Goal: Task Accomplishment & Management: Complete application form

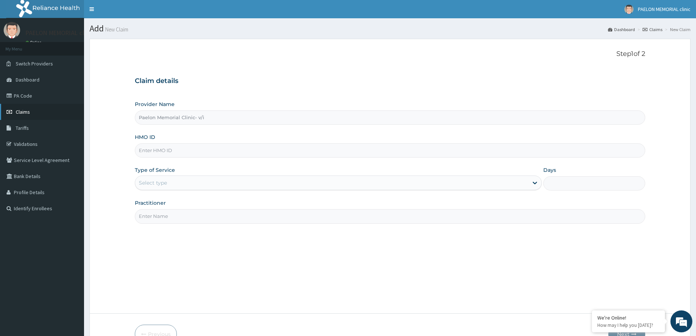
click at [44, 108] on link "Claims" at bounding box center [42, 112] width 84 height 16
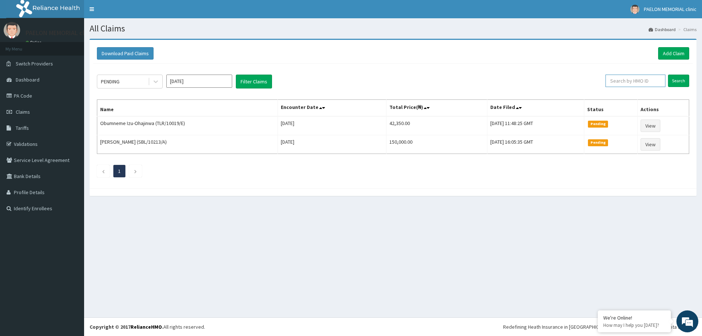
click at [619, 82] on input "text" at bounding box center [635, 81] width 60 height 12
type input "SFL/10015/A"
click at [684, 81] on input "Search" at bounding box center [678, 81] width 21 height 12
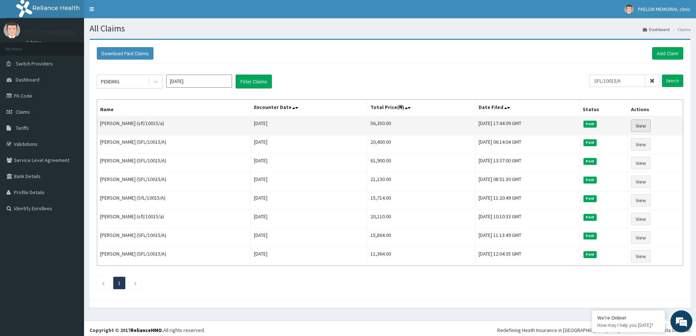
click at [638, 125] on link "View" at bounding box center [641, 126] width 20 height 12
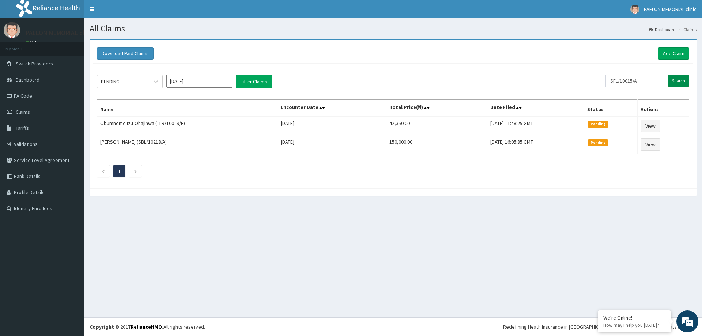
click at [673, 80] on input "Search" at bounding box center [678, 81] width 21 height 12
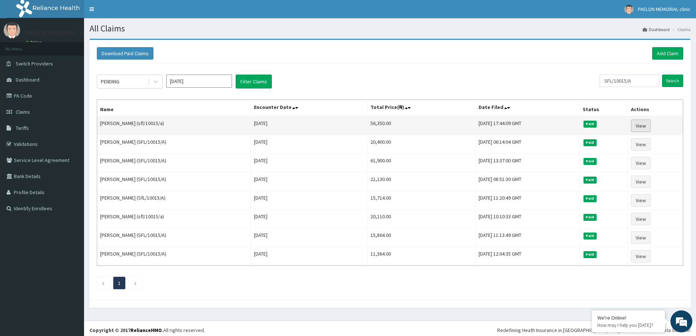
click at [646, 128] on link "View" at bounding box center [641, 126] width 20 height 12
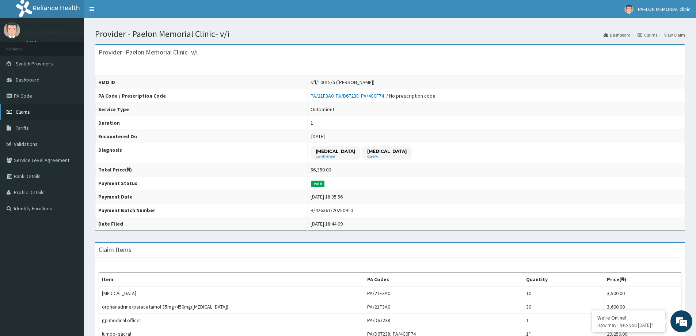
click at [38, 116] on link "Claims" at bounding box center [42, 112] width 84 height 16
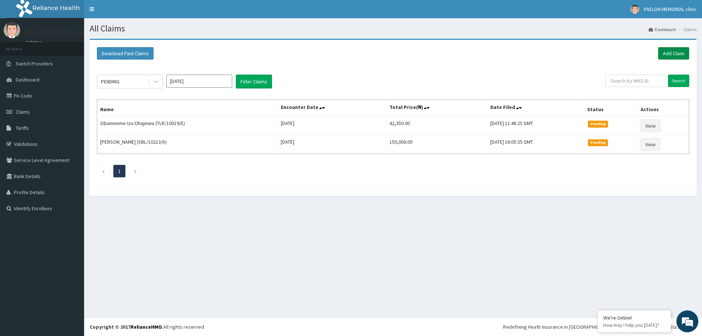
click at [673, 52] on link "Add Claim" at bounding box center [673, 53] width 31 height 12
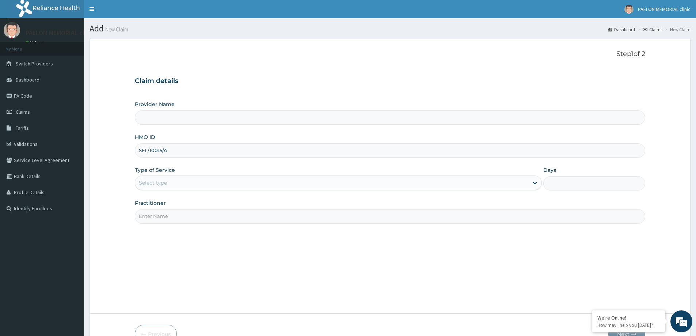
type input "SFL/10015/A"
click at [184, 184] on div "Select type" at bounding box center [331, 183] width 393 height 12
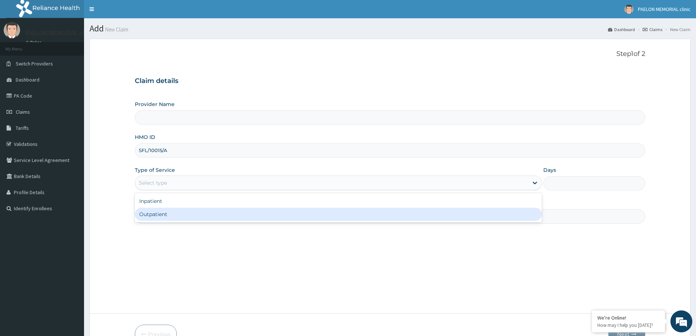
click at [176, 213] on div "Outpatient" at bounding box center [338, 214] width 407 height 13
type input "1"
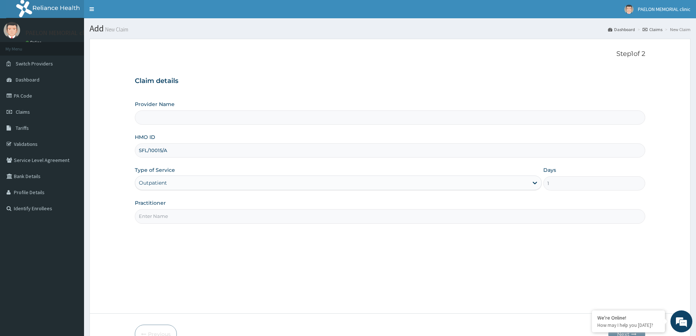
click at [192, 214] on input "Practitioner" at bounding box center [390, 216] width 511 height 14
type input "Paelon Memorial Clinic- v/i"
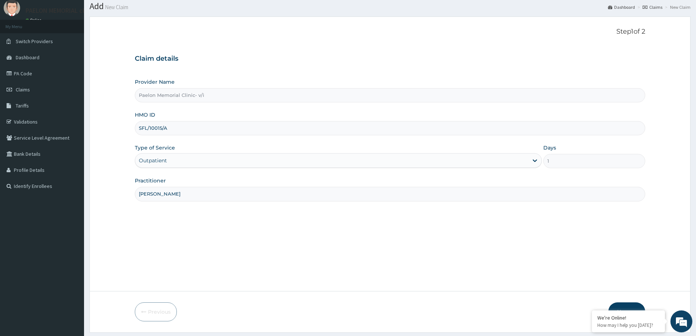
scroll to position [43, 0]
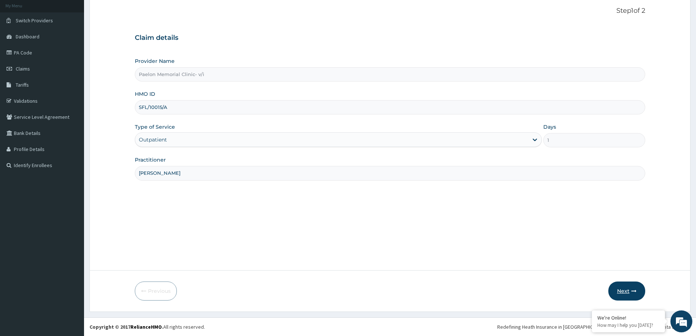
type input "[PERSON_NAME]"
click at [626, 292] on button "Next" at bounding box center [627, 291] width 37 height 19
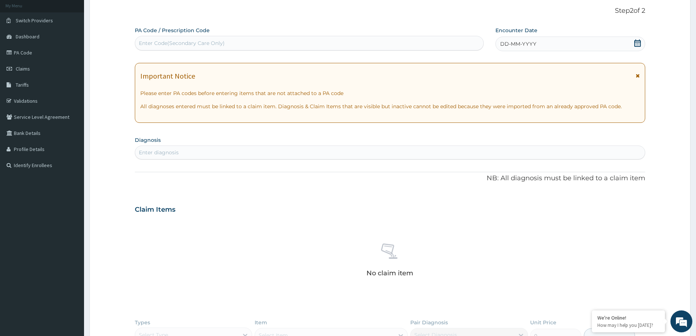
scroll to position [0, 0]
click at [637, 42] on icon at bounding box center [638, 42] width 7 height 7
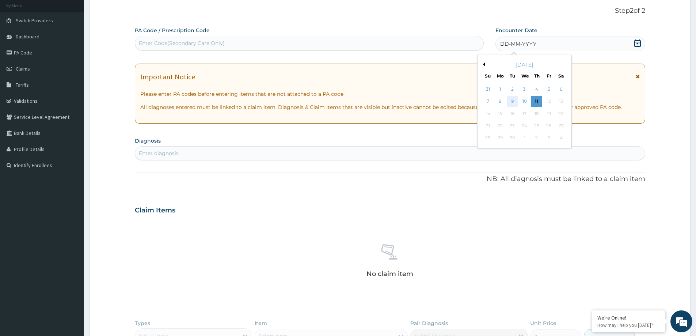
click at [512, 102] on div "9" at bounding box center [512, 101] width 11 height 11
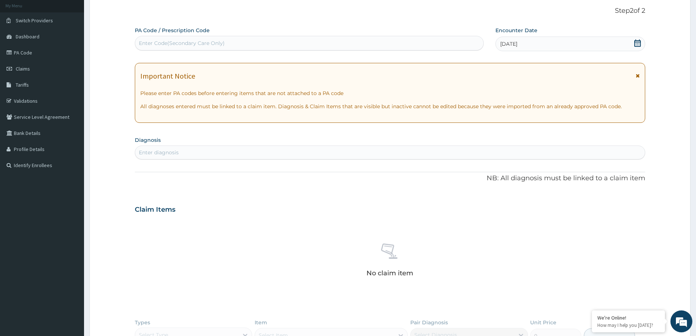
click at [425, 151] on div "Enter diagnosis" at bounding box center [390, 153] width 510 height 12
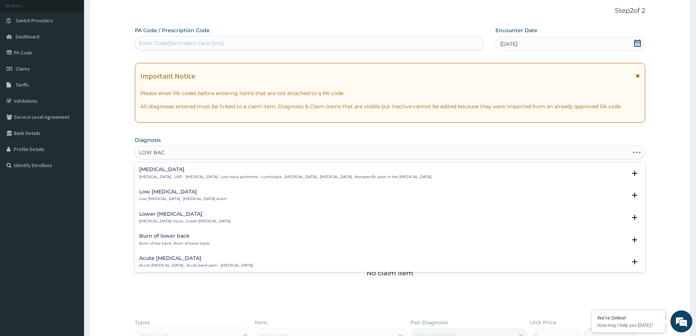
type input "LOW BACK"
click at [373, 173] on div "Low back pain Low back pain , LBP - Low back pain , Low back syndrome , Lumbalg…" at bounding box center [285, 173] width 292 height 13
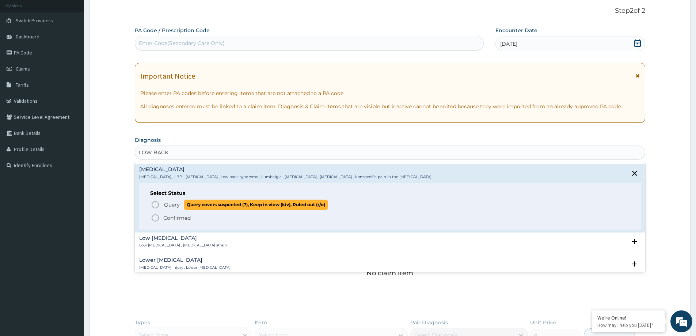
click at [158, 203] on icon "status option query" at bounding box center [155, 204] width 9 height 9
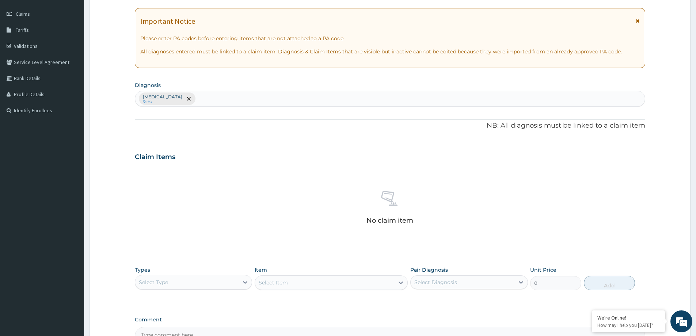
scroll to position [184, 0]
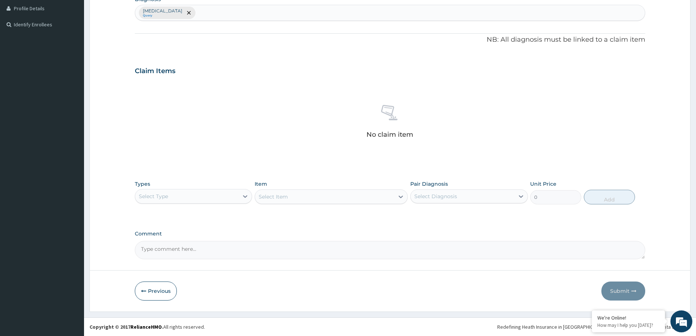
click at [238, 199] on div "Select Type" at bounding box center [186, 196] width 103 height 12
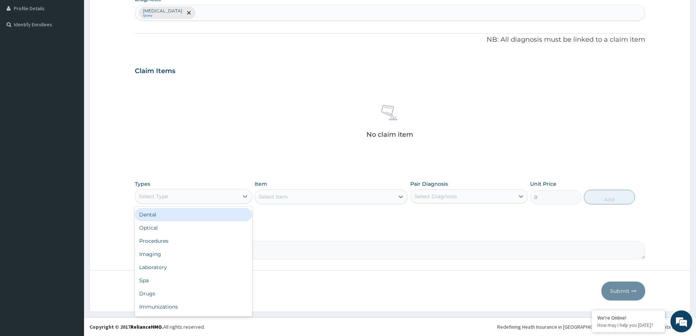
type input "P"
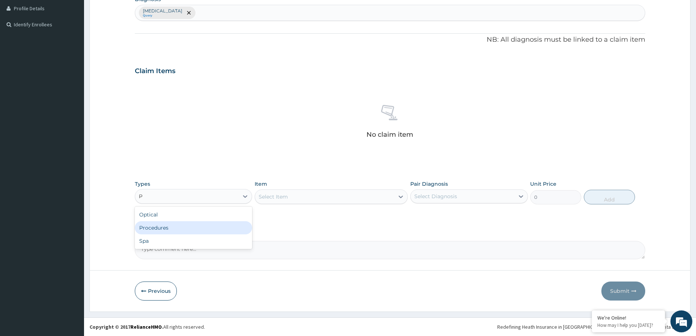
click at [218, 230] on div "Procedures" at bounding box center [193, 227] width 117 height 13
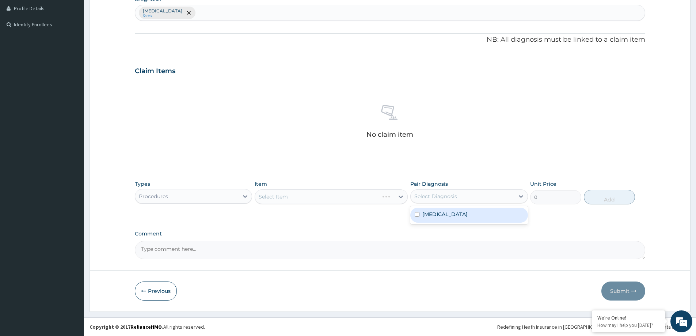
drag, startPoint x: 488, startPoint y: 194, endPoint x: 475, endPoint y: 211, distance: 21.3
click at [488, 196] on div "Select Diagnosis" at bounding box center [462, 196] width 103 height 12
click at [457, 219] on div "Low back pain" at bounding box center [469, 215] width 117 height 15
checkbox input "true"
click at [370, 200] on div "Select Item" at bounding box center [331, 196] width 153 height 15
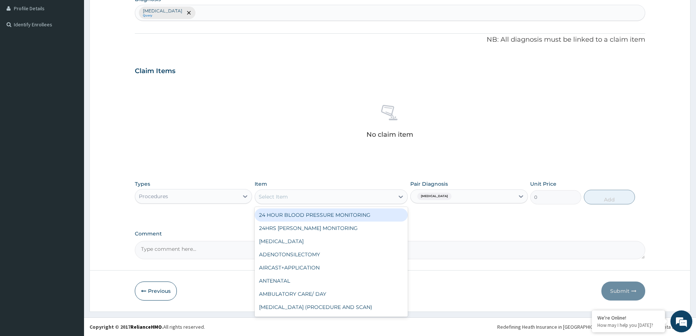
click at [370, 200] on div "Select Item" at bounding box center [324, 197] width 139 height 12
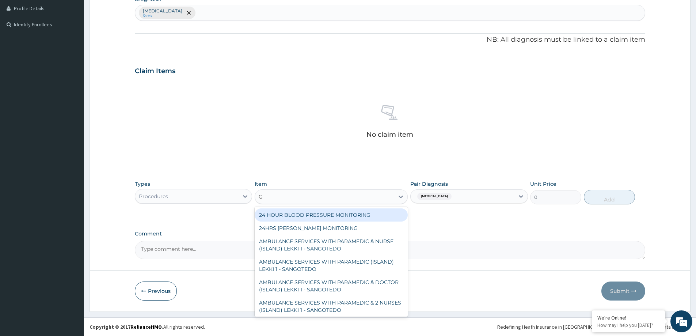
type input "GP"
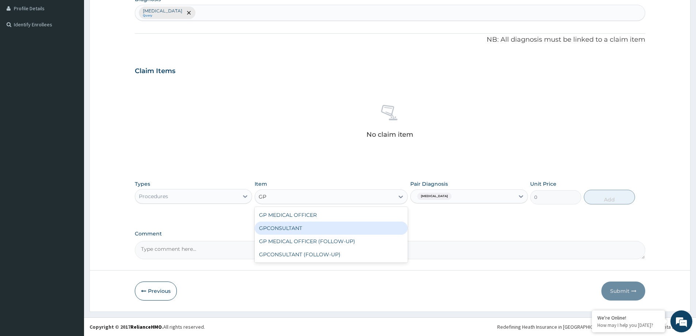
click at [340, 222] on div "GPCONSULTANT" at bounding box center [331, 228] width 153 height 13
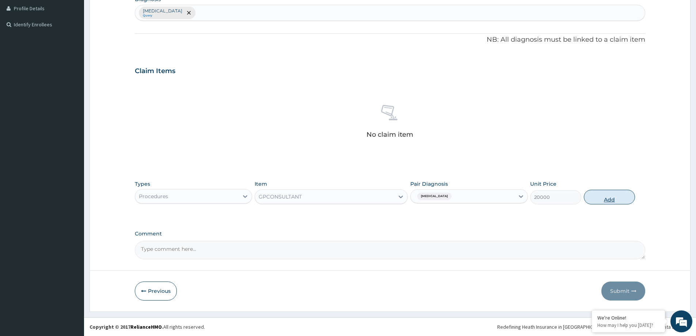
click at [614, 200] on button "Add" at bounding box center [609, 197] width 51 height 15
type input "0"
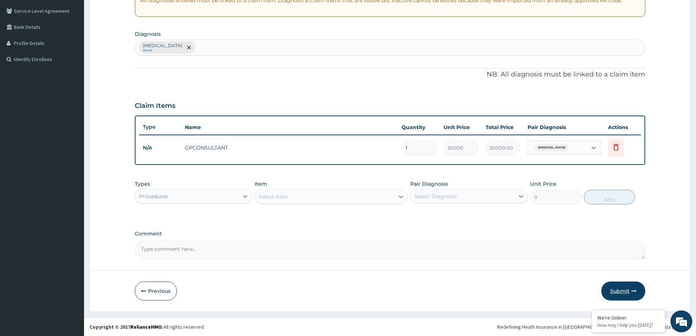
click at [625, 294] on button "Submit" at bounding box center [624, 291] width 44 height 19
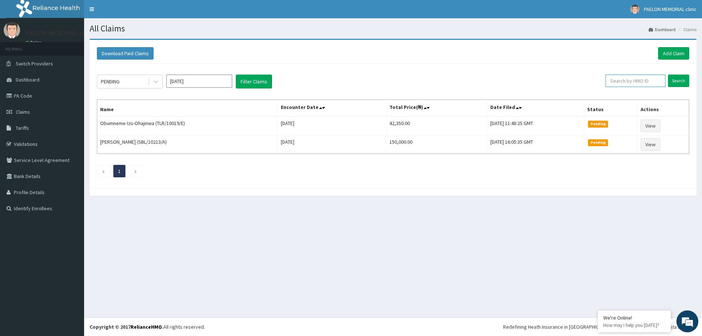
click at [637, 83] on input "text" at bounding box center [635, 81] width 60 height 12
paste input "PA/FB8CFC"
type input "PA/FB8CFC"
click at [668, 48] on div "Download Paid Claims Add Claim" at bounding box center [393, 54] width 600 height 20
click at [672, 54] on link "Add Claim" at bounding box center [673, 53] width 31 height 12
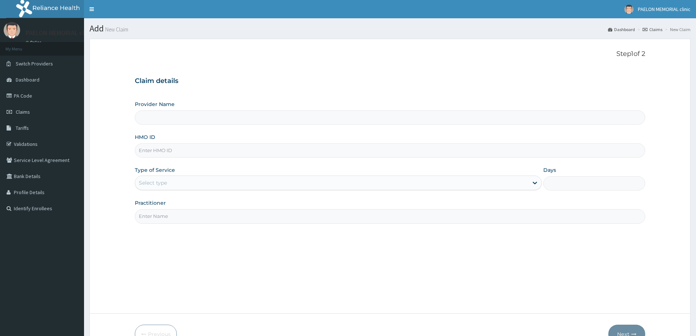
click at [233, 148] on input "HMO ID" at bounding box center [390, 150] width 511 height 14
paste input "FBL/10217/A"
type input "FBL/10217/A"
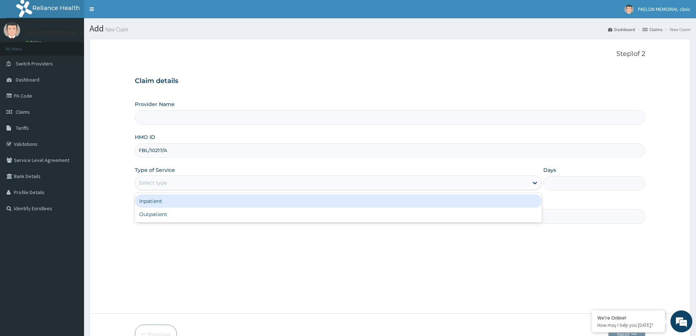
drag, startPoint x: 228, startPoint y: 183, endPoint x: 213, endPoint y: 198, distance: 20.9
click at [227, 183] on div "Select type" at bounding box center [331, 183] width 393 height 12
click at [200, 205] on div "Inpatient" at bounding box center [338, 201] width 407 height 13
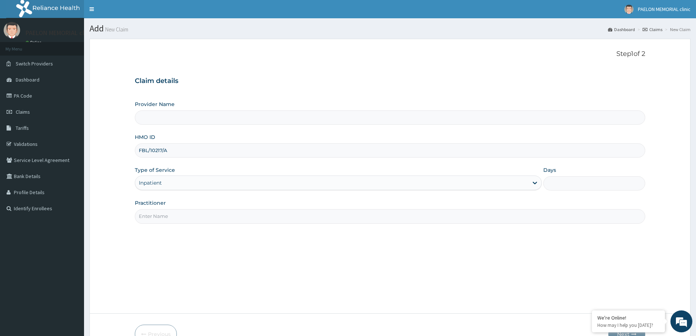
type input "Paelon Memorial Clinic- v/i"
click at [210, 182] on div "Inpatient" at bounding box center [331, 183] width 393 height 12
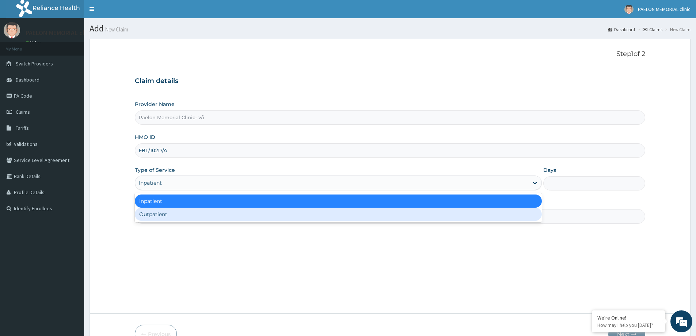
click at [179, 214] on div "Outpatient" at bounding box center [338, 214] width 407 height 13
type input "1"
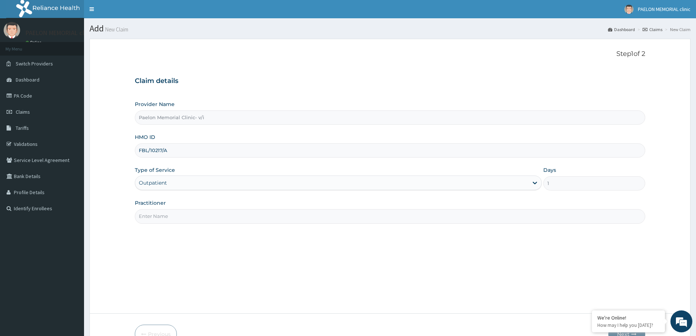
click at [196, 217] on input "Practitioner" at bounding box center [390, 216] width 511 height 14
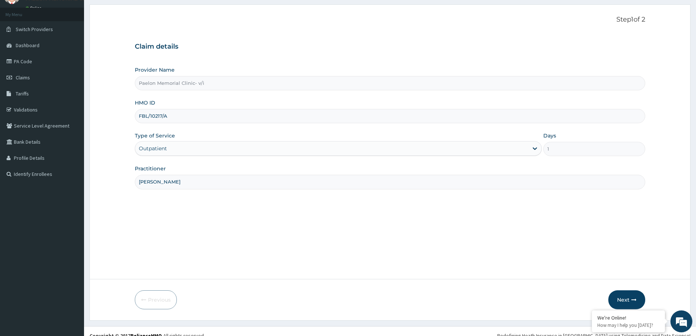
scroll to position [43, 0]
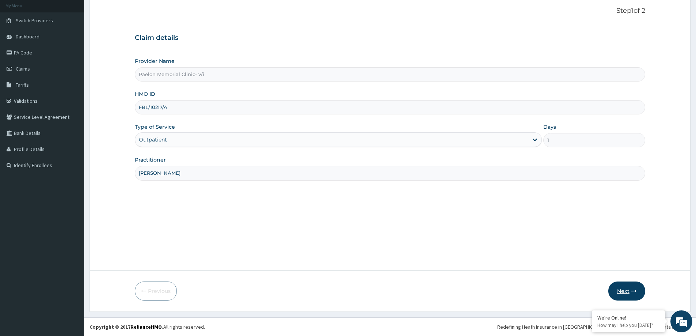
type input "[PERSON_NAME]"
click at [626, 290] on button "Next" at bounding box center [627, 291] width 37 height 19
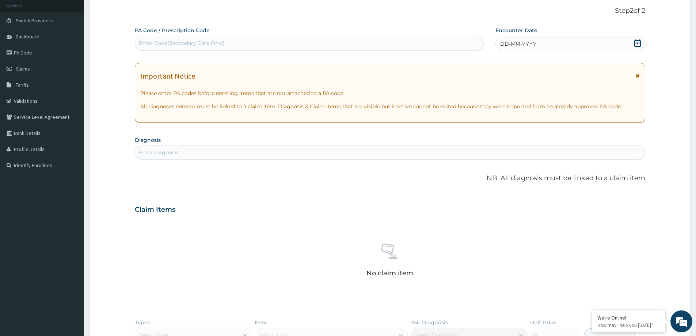
click at [241, 42] on div "Enter Code(Secondary Care Only)" at bounding box center [309, 43] width 348 height 12
paste input "PA/7ED8C7"
type input "PA/7ED8C7"
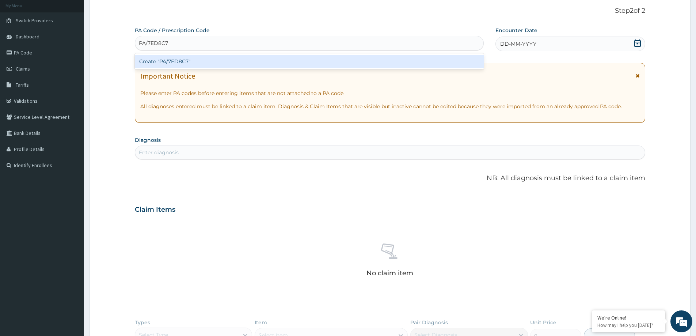
click at [243, 60] on div "Create "PA/7ED8C7"" at bounding box center [309, 61] width 349 height 13
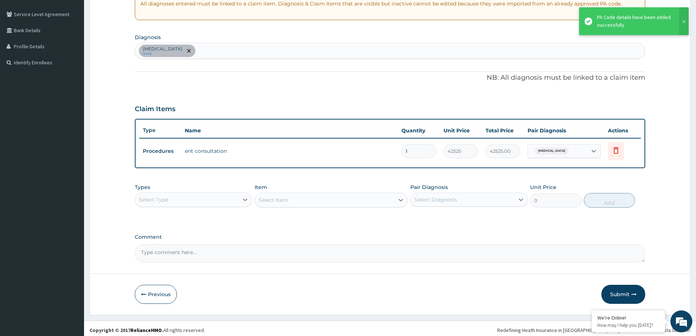
scroll to position [149, 0]
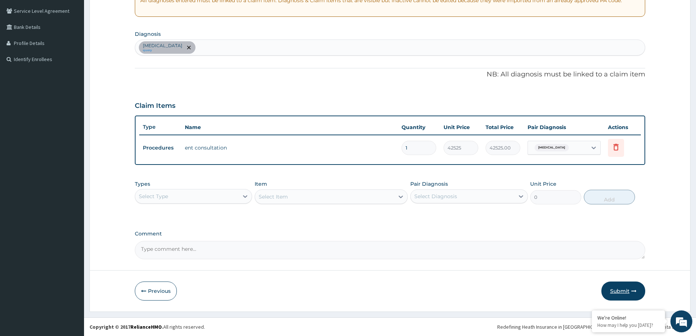
click at [630, 292] on button "Submit" at bounding box center [624, 291] width 44 height 19
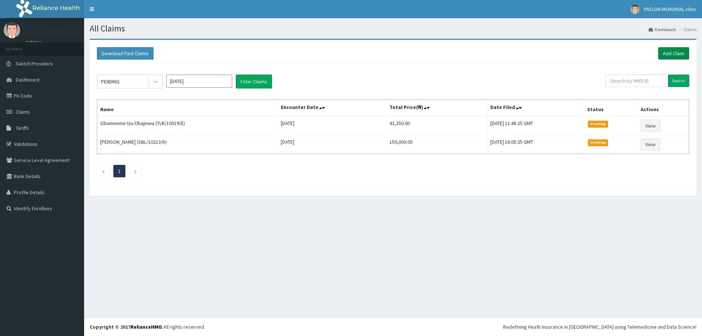
click at [684, 49] on link "Add Claim" at bounding box center [673, 53] width 31 height 12
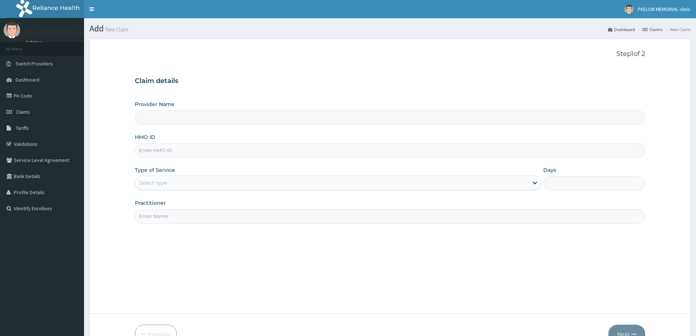
click at [276, 151] on input "HMO ID" at bounding box center [390, 150] width 511 height 14
type input "FBL/10217/A"
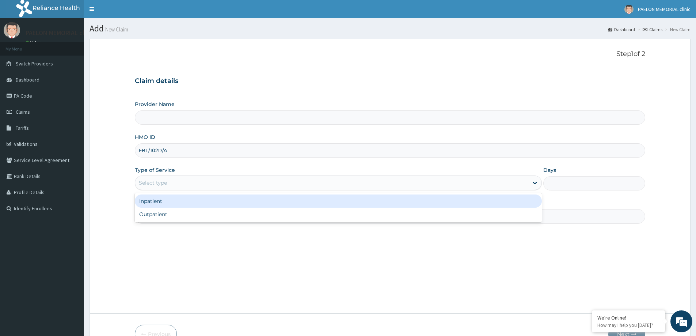
click at [266, 183] on div "Select type" at bounding box center [331, 183] width 393 height 12
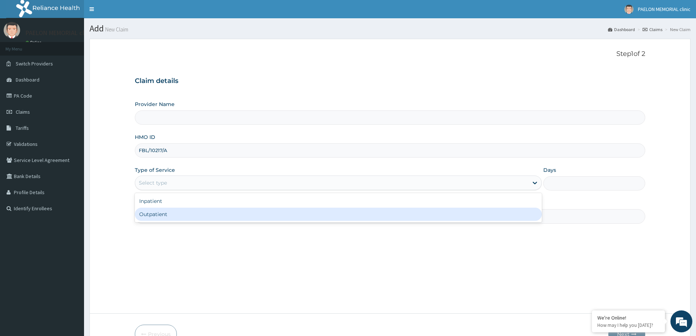
click at [246, 217] on div "Outpatient" at bounding box center [338, 214] width 407 height 13
type input "1"
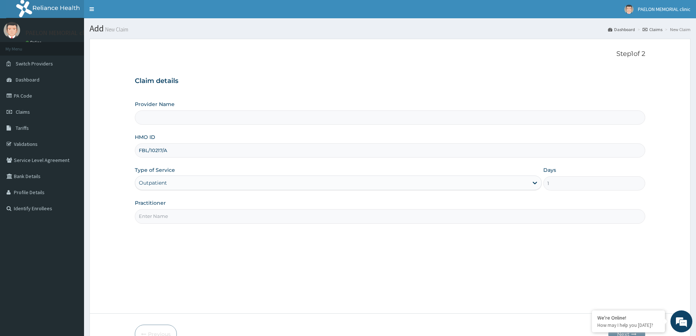
click at [254, 216] on input "Practitioner" at bounding box center [390, 216] width 511 height 14
type input "Paelon Memorial Clinic- v/i"
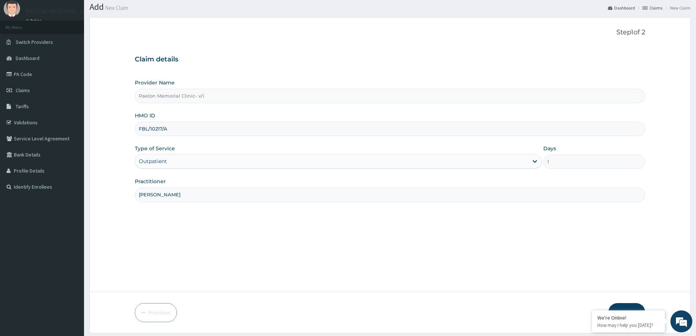
scroll to position [43, 0]
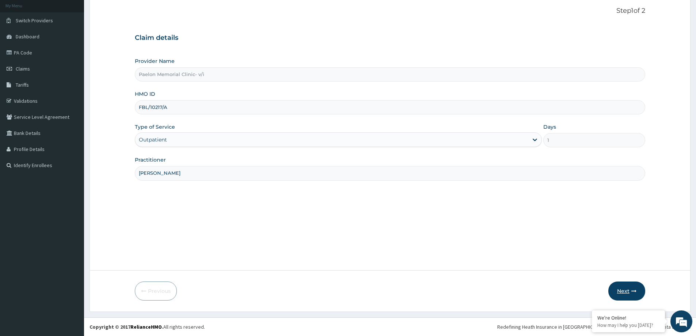
type input "DR OGUNBASE"
click at [622, 294] on button "Next" at bounding box center [627, 291] width 37 height 19
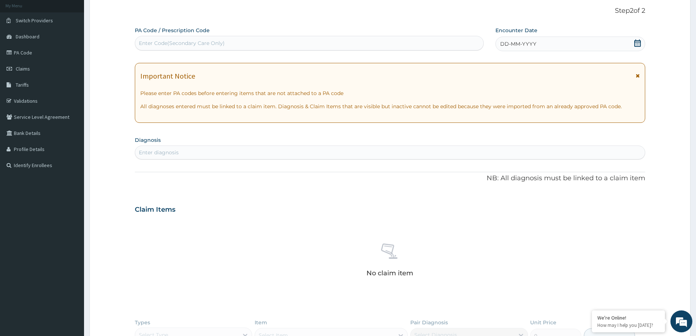
scroll to position [0, 0]
click at [295, 42] on div "Enter Code(Secondary Care Only)" at bounding box center [309, 43] width 348 height 12
paste input "PA/958426"
type input "PA/958426"
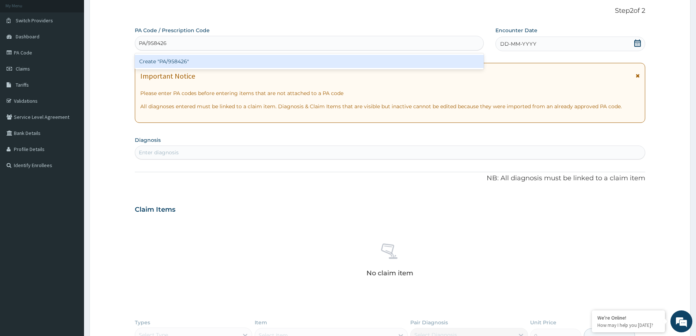
click at [290, 63] on div "Create "PA/958426"" at bounding box center [309, 61] width 349 height 13
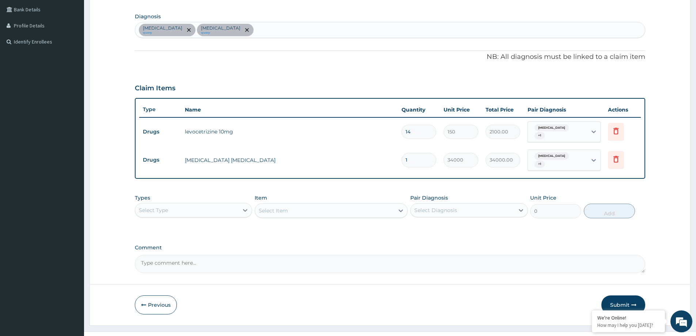
scroll to position [174, 0]
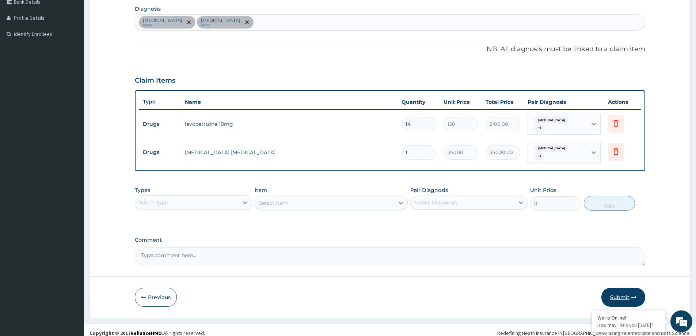
click at [621, 292] on button "Submit" at bounding box center [624, 297] width 44 height 19
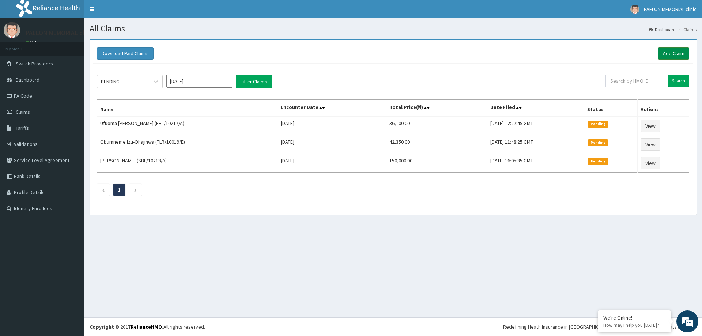
click at [676, 55] on link "Add Claim" at bounding box center [673, 53] width 31 height 12
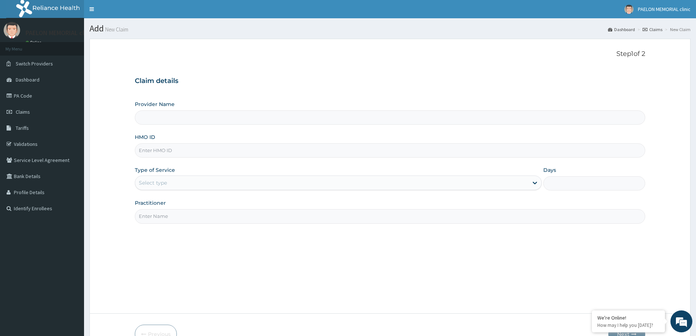
type input "Paelon Memorial Clinic- v/i"
click at [182, 155] on input "HMO ID" at bounding box center [390, 150] width 511 height 14
paste input "ENP/11331/A"
drag, startPoint x: 152, startPoint y: 151, endPoint x: 105, endPoint y: 152, distance: 47.9
click at [105, 152] on form "Step 1 of 2 Claim details Provider Name Paelon Memorial Clinic- v/i HMO ID ENP/…" at bounding box center [390, 197] width 601 height 316
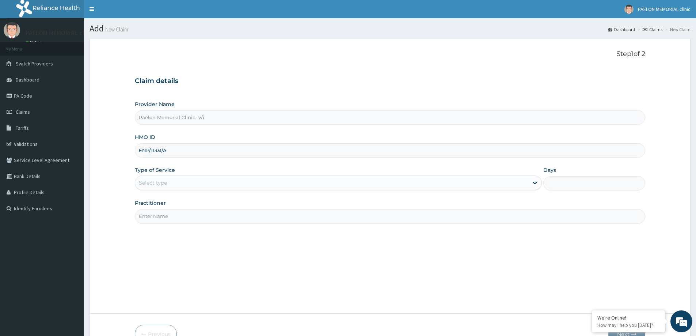
click at [177, 155] on input "ENP/11331/A" at bounding box center [390, 150] width 511 height 14
drag, startPoint x: 151, startPoint y: 150, endPoint x: 139, endPoint y: 151, distance: 11.4
click at [139, 151] on input "ENP/11331/A" at bounding box center [390, 150] width 511 height 14
type input "ENP/11331/A"
click at [154, 179] on div "Select type" at bounding box center [153, 182] width 28 height 7
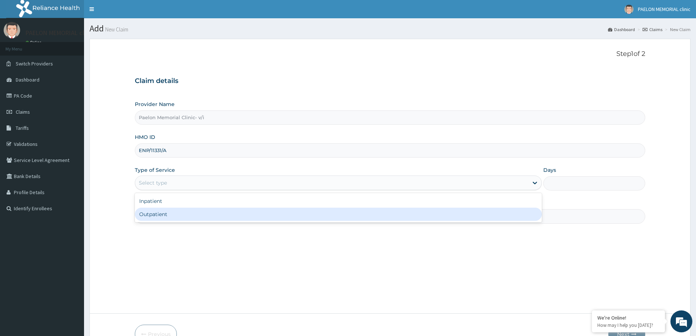
click at [161, 214] on div "Outpatient" at bounding box center [338, 214] width 407 height 13
type input "1"
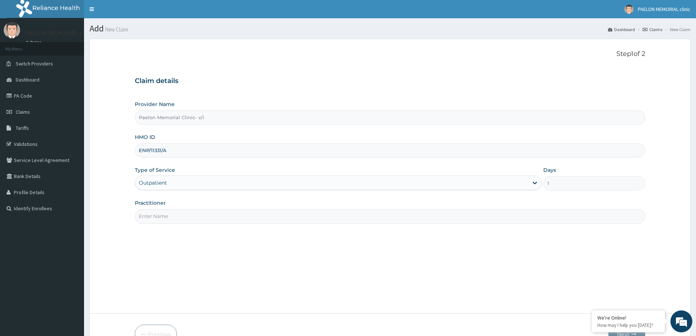
click at [175, 215] on input "Practitioner" at bounding box center [390, 216] width 511 height 14
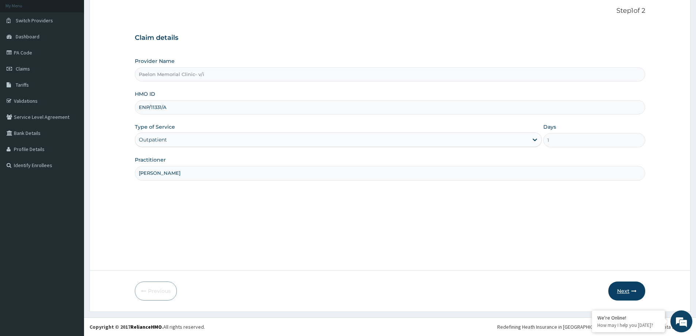
type input "DR ABUDU"
click at [628, 292] on button "Next" at bounding box center [627, 291] width 37 height 19
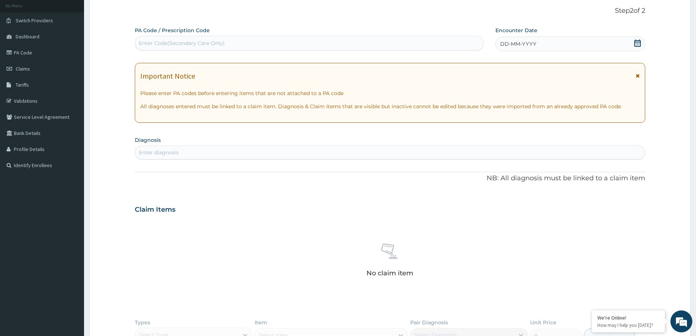
click at [296, 44] on div "Enter Code(Secondary Care Only)" at bounding box center [309, 43] width 348 height 12
paste input "PA/CD287C"
type input "PA/CD287C"
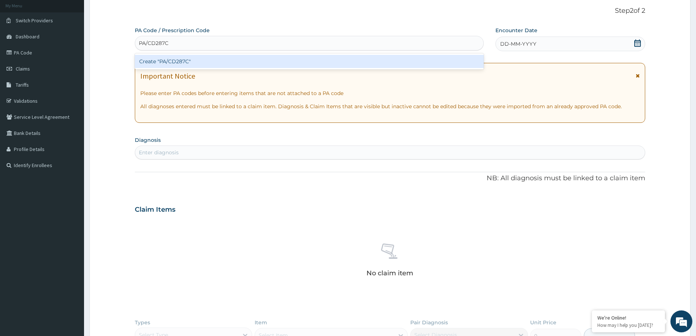
click at [294, 59] on div "Create "PA/CD287C"" at bounding box center [309, 61] width 349 height 13
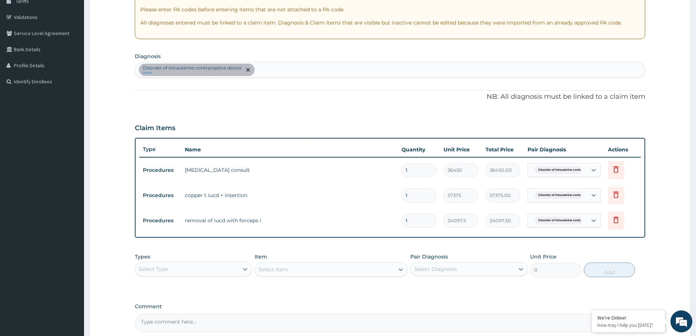
scroll to position [200, 0]
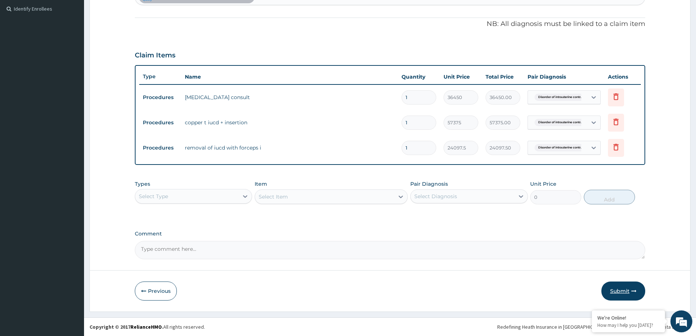
click at [623, 286] on button "Submit" at bounding box center [624, 291] width 44 height 19
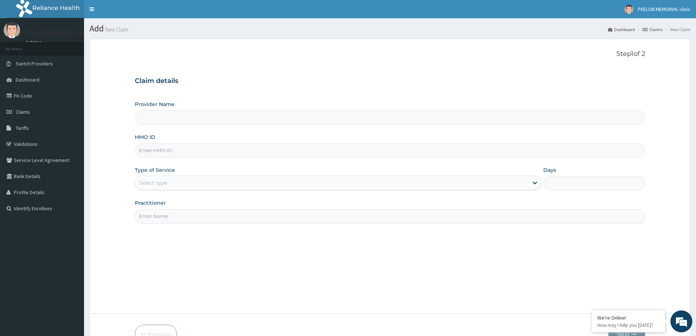
click at [224, 150] on input "HMO ID" at bounding box center [390, 150] width 511 height 14
type input "MNL/10002/C"
click at [218, 182] on div "Select type" at bounding box center [331, 183] width 393 height 12
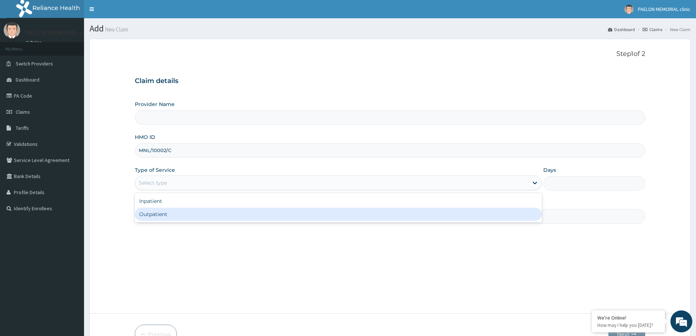
click at [197, 209] on div "Outpatient" at bounding box center [338, 214] width 407 height 13
type input "1"
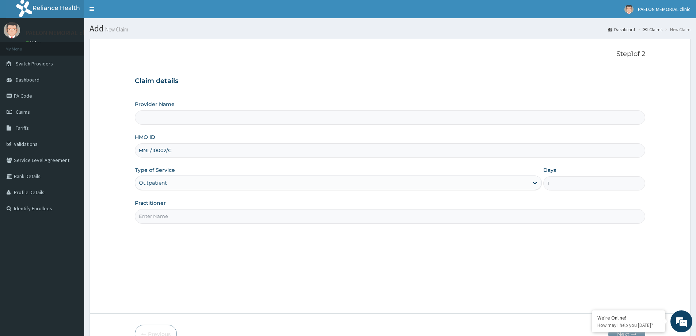
click at [203, 215] on input "Practitioner" at bounding box center [390, 216] width 511 height 14
type input "Paelon Memorial Clinic- v/i"
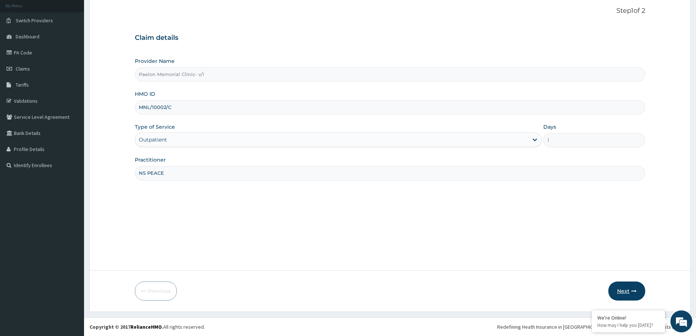
type input "NS PEACE"
click at [629, 292] on button "Next" at bounding box center [627, 291] width 37 height 19
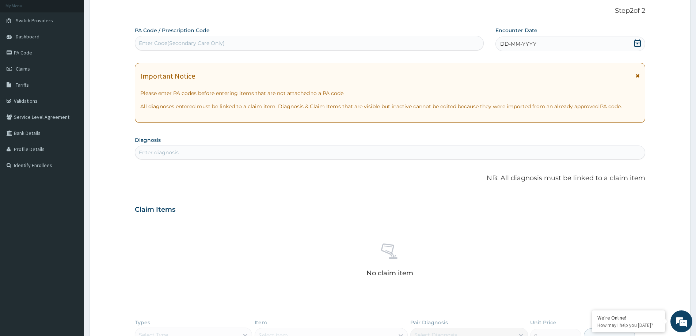
scroll to position [0, 0]
click at [292, 38] on div "Enter Code(Secondary Care Only)" at bounding box center [309, 43] width 348 height 12
paste input "PA/8D3912"
type input "PA/8D3912"
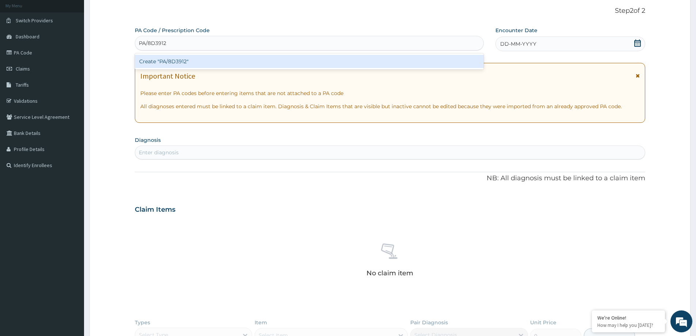
click at [280, 54] on div "Create "PA/8D3912"" at bounding box center [309, 61] width 349 height 16
click at [324, 64] on div "Create "PA/8D3912"" at bounding box center [309, 61] width 349 height 13
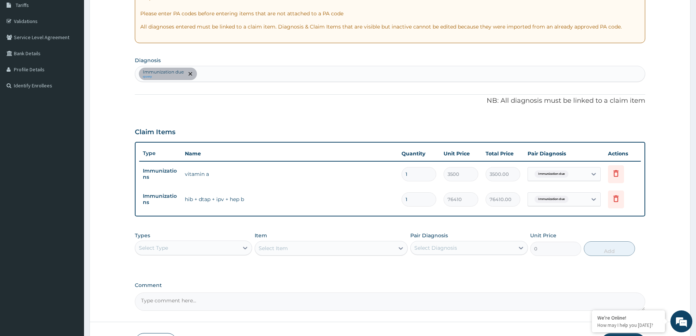
scroll to position [174, 0]
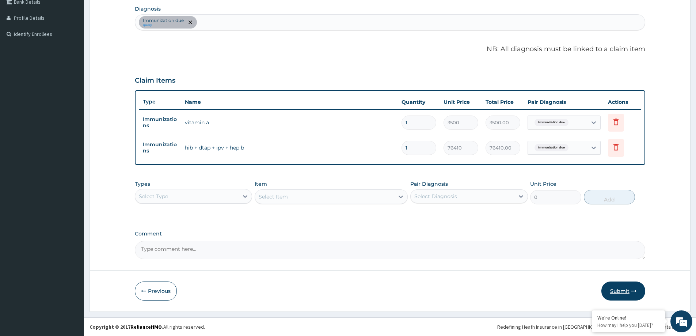
click at [630, 287] on button "Submit" at bounding box center [624, 291] width 44 height 19
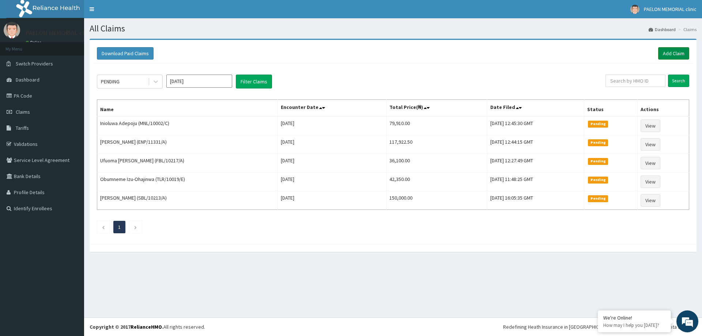
click at [677, 53] on link "Add Claim" at bounding box center [673, 53] width 31 height 12
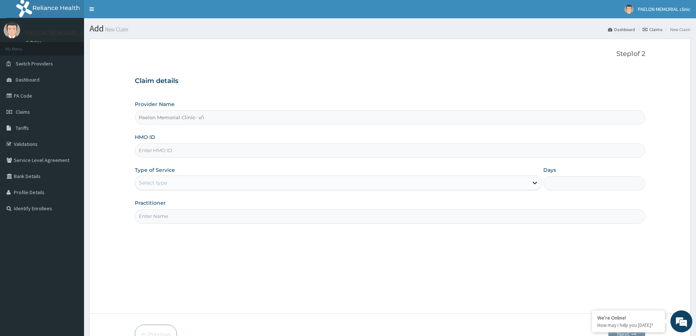
click at [208, 153] on input "HMO ID" at bounding box center [390, 150] width 511 height 14
paste input "MNL/10002/B"
type input "MNL/10002/B"
click at [193, 182] on div "Select type" at bounding box center [331, 183] width 393 height 12
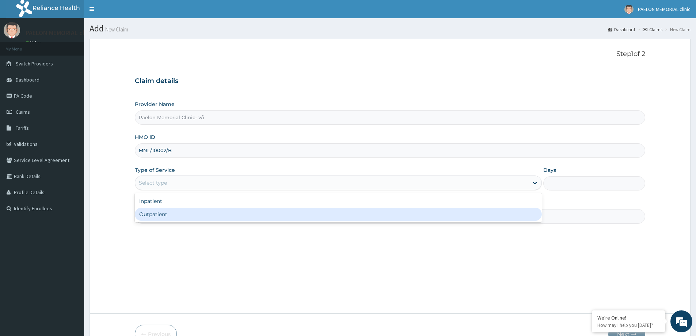
click at [189, 215] on div "Outpatient" at bounding box center [338, 214] width 407 height 13
type input "1"
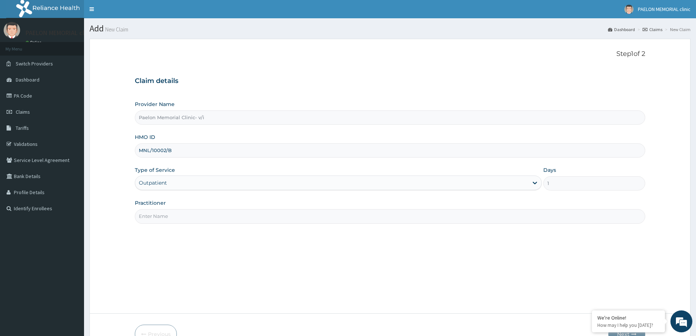
click at [205, 218] on input "Practitioner" at bounding box center [390, 216] width 511 height 14
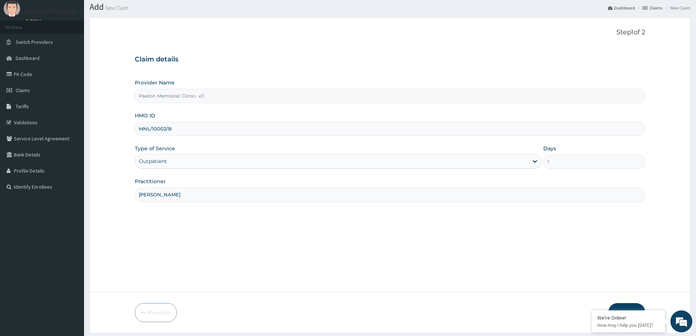
scroll to position [43, 0]
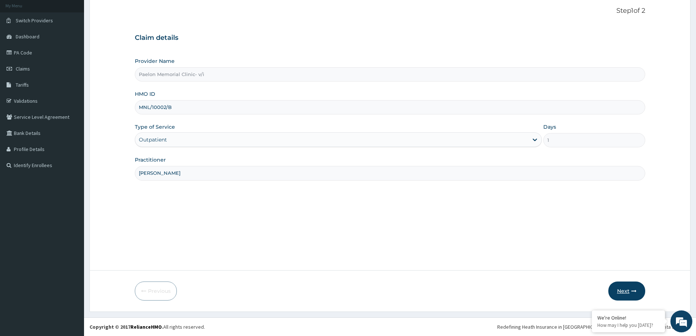
type input "[PERSON_NAME]"
click at [620, 290] on button "Next" at bounding box center [627, 291] width 37 height 19
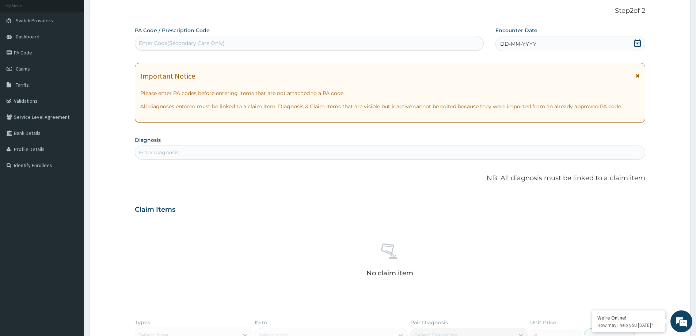
click at [261, 43] on div "Enter Code(Secondary Care Only)" at bounding box center [309, 43] width 348 height 12
paste input "PA/D99D86"
type input "PA/D99D86"
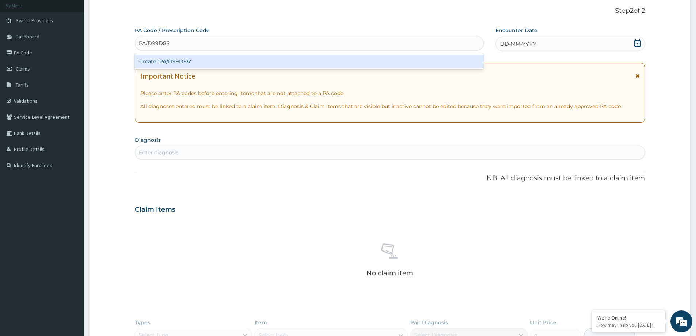
click at [256, 60] on div "Create "PA/D99D86"" at bounding box center [309, 61] width 349 height 13
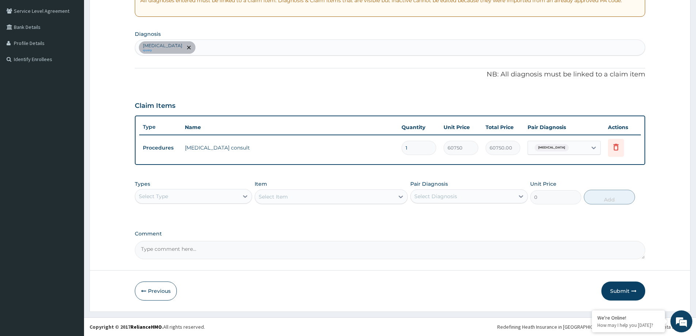
scroll to position [0, 0]
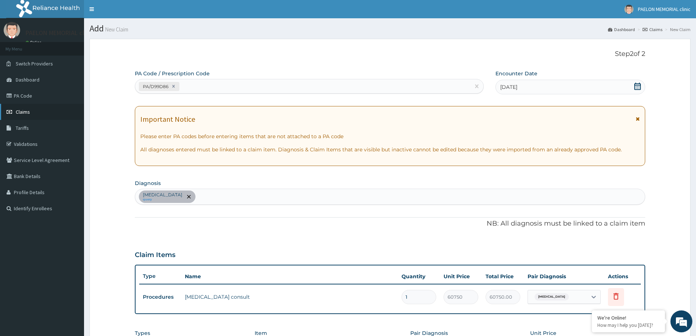
click at [23, 110] on span "Claims" at bounding box center [23, 112] width 14 height 7
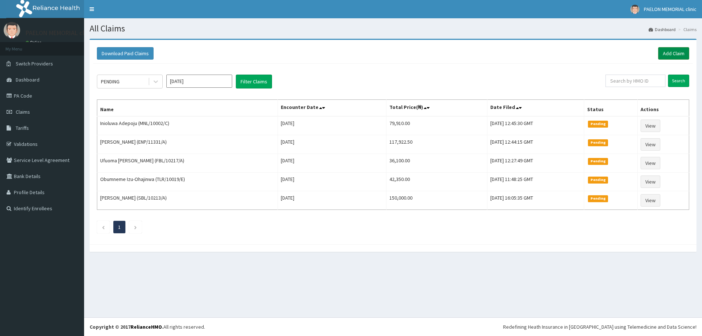
click at [683, 55] on link "Add Claim" at bounding box center [673, 53] width 31 height 12
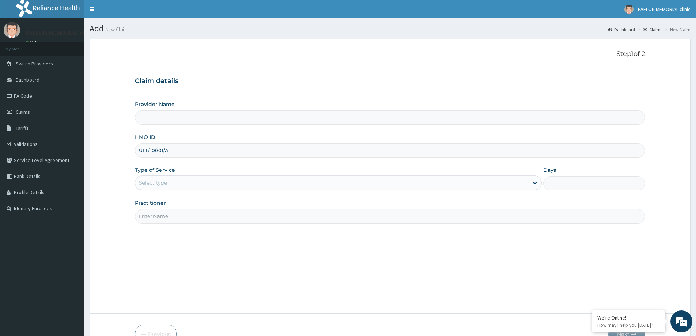
type input "ULT/10001/A"
click at [154, 185] on div "Select type" at bounding box center [153, 182] width 28 height 7
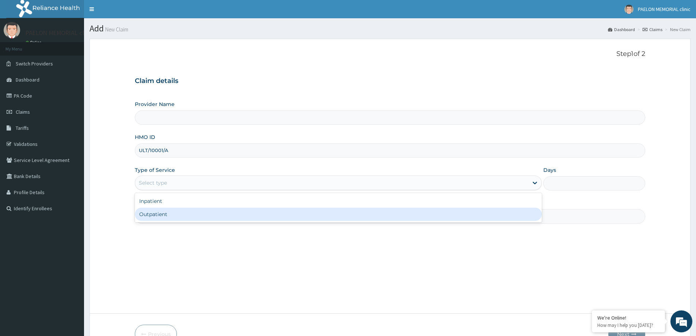
click at [157, 217] on div "Outpatient" at bounding box center [338, 214] width 407 height 13
type input "1"
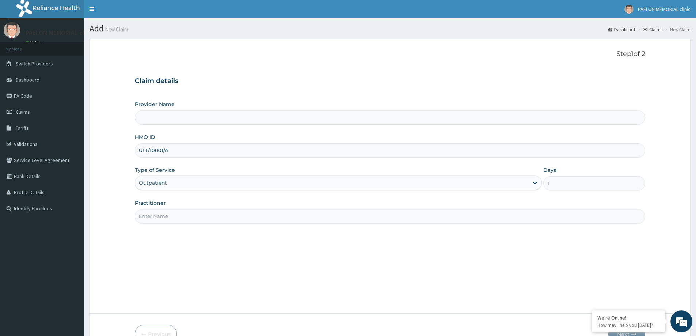
click at [180, 218] on input "Practitioner" at bounding box center [390, 216] width 511 height 14
type input "Paelon Memorial Clinic- v/i"
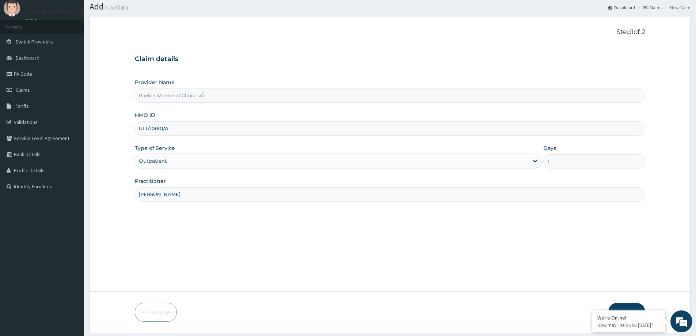
scroll to position [43, 0]
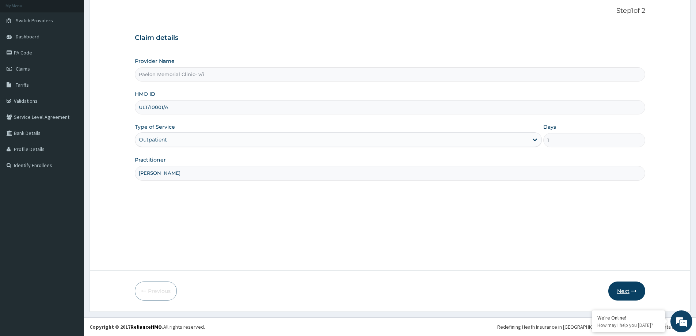
type input "[PERSON_NAME]"
click at [633, 290] on icon "button" at bounding box center [634, 290] width 5 height 5
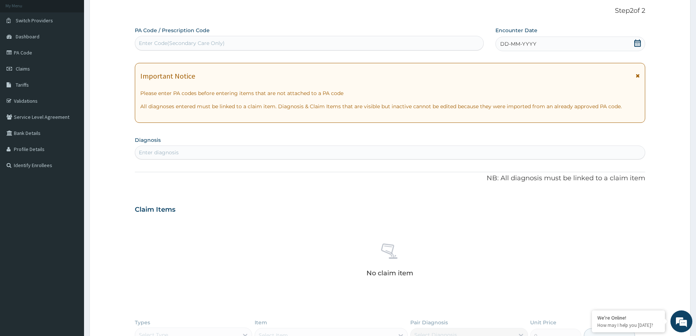
scroll to position [0, 0]
click at [250, 40] on div "Enter Code(Secondary Care Only)" at bounding box center [309, 43] width 348 height 12
paste input "PA/0DDEB6"
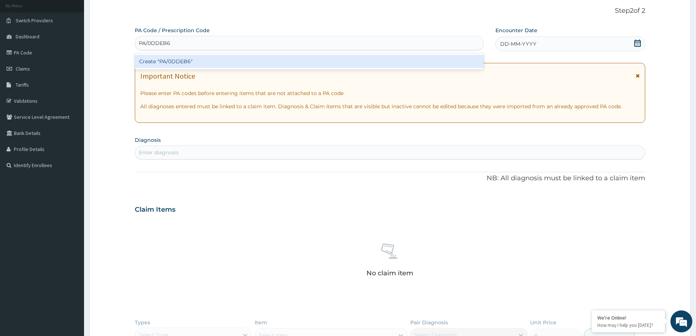
type input "PA/0DDEB6"
click at [257, 60] on div "Create "PA/0DDEB6"" at bounding box center [309, 61] width 349 height 13
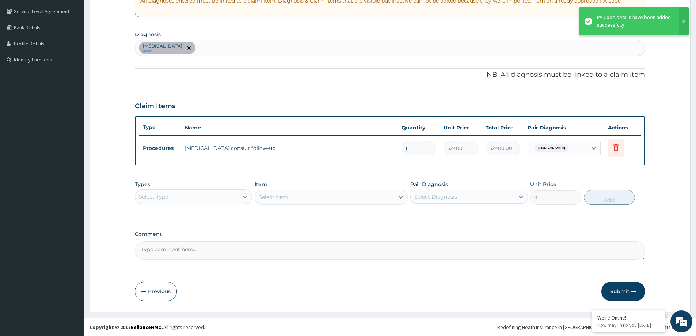
scroll to position [149, 0]
click at [630, 291] on button "Submit" at bounding box center [624, 291] width 44 height 19
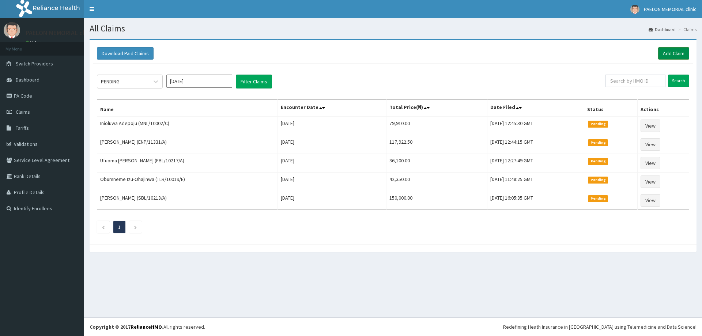
click at [677, 52] on link "Add Claim" at bounding box center [673, 53] width 31 height 12
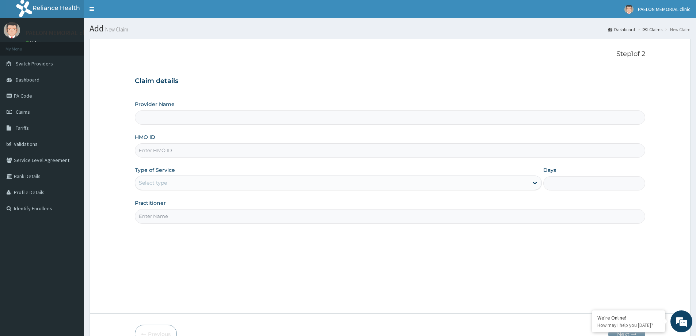
click at [166, 148] on input "HMO ID" at bounding box center [390, 150] width 511 height 14
paste input "WUN/10006/B"
type input "WUN/10006/B"
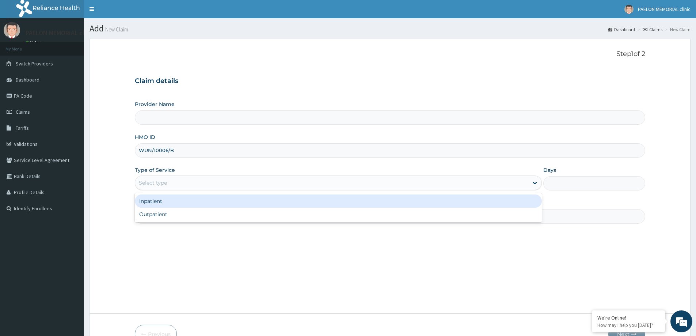
click at [178, 182] on div "Select type" at bounding box center [331, 183] width 393 height 12
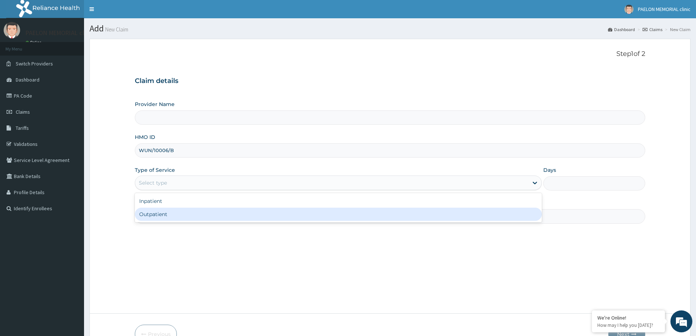
click at [175, 219] on div "Outpatient" at bounding box center [338, 214] width 407 height 13
type input "1"
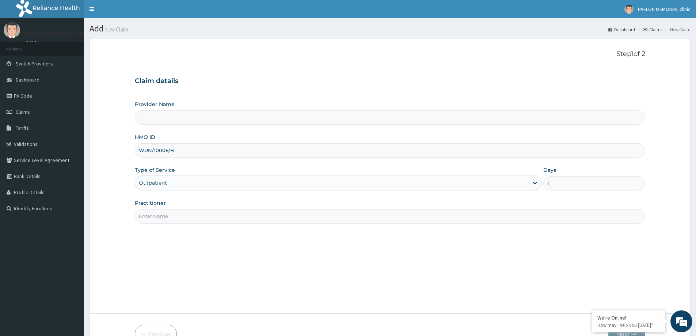
click at [195, 221] on input "Practitioner" at bounding box center [390, 216] width 511 height 14
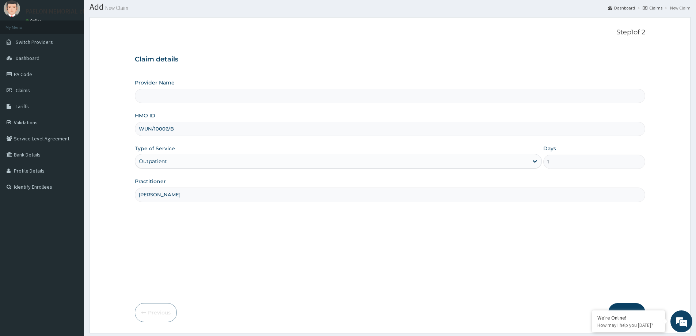
scroll to position [43, 0]
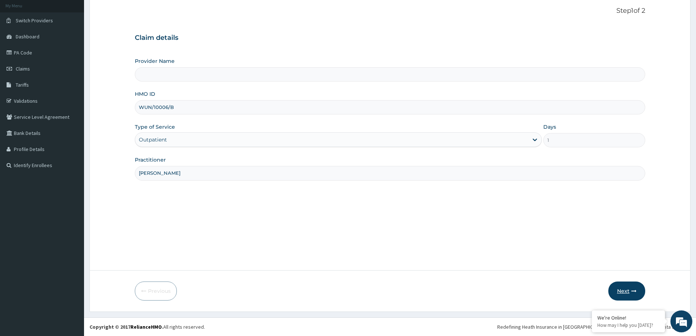
type input "DR CHUKA"
click at [621, 292] on button "Next" at bounding box center [627, 291] width 37 height 19
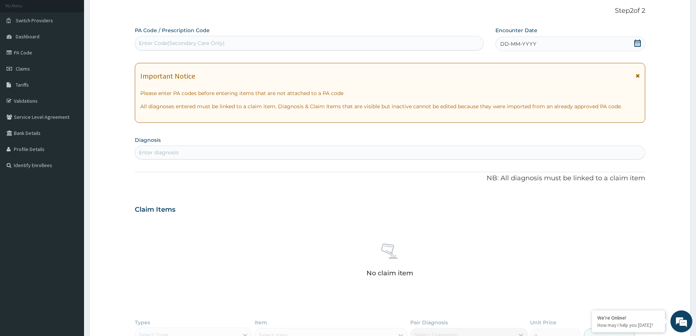
click at [165, 40] on div "Enter Code(Secondary Care Only)" at bounding box center [182, 42] width 86 height 7
paste input "PA/DFE524"
type input "PA/DFE524"
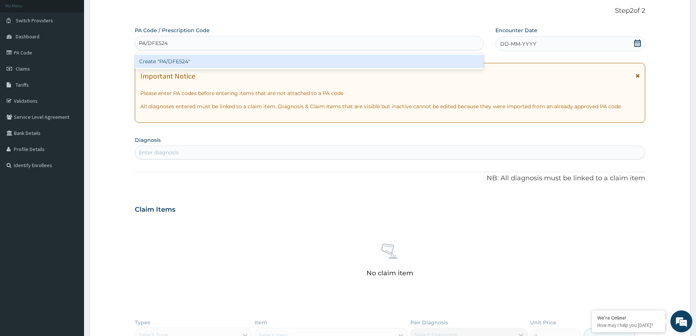
click at [162, 63] on div "Create "PA/DFE524"" at bounding box center [309, 61] width 349 height 13
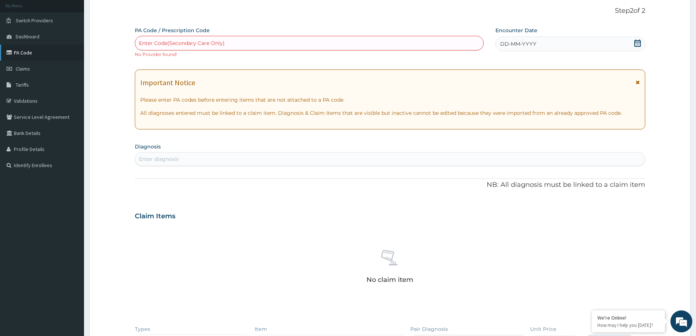
drag, startPoint x: 34, startPoint y: 68, endPoint x: 59, endPoint y: 53, distance: 29.3
click at [35, 68] on link "Claims" at bounding box center [42, 69] width 84 height 16
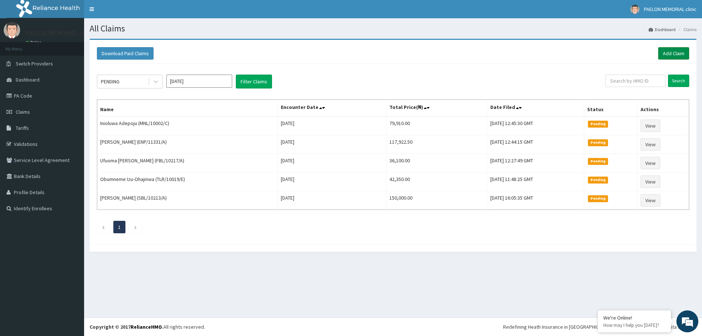
click at [669, 56] on link "Add Claim" at bounding box center [673, 53] width 31 height 12
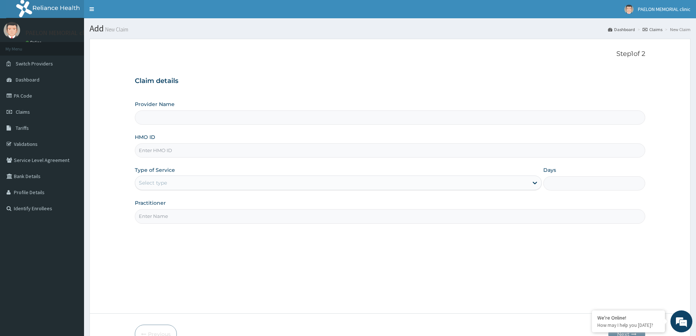
click at [214, 153] on input "HMO ID" at bounding box center [390, 150] width 511 height 14
paste input "WUN/10006/B"
type input "WUN/10006/B"
click at [156, 180] on div "Select type" at bounding box center [153, 182] width 28 height 7
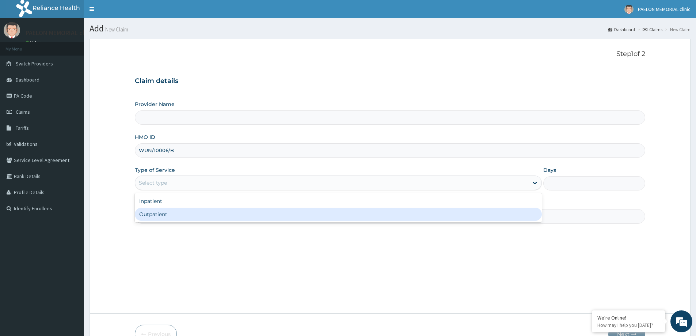
click at [157, 213] on div "Outpatient" at bounding box center [338, 214] width 407 height 13
type input "1"
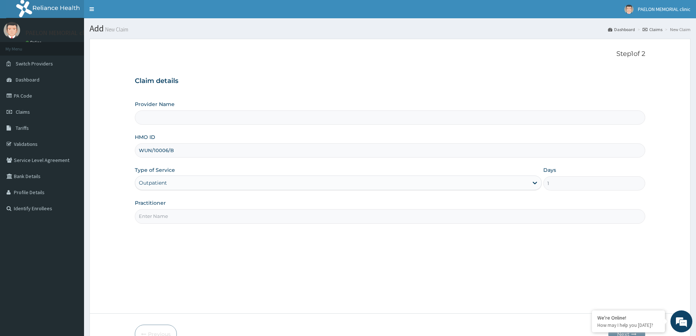
click at [176, 217] on input "Practitioner" at bounding box center [390, 216] width 511 height 14
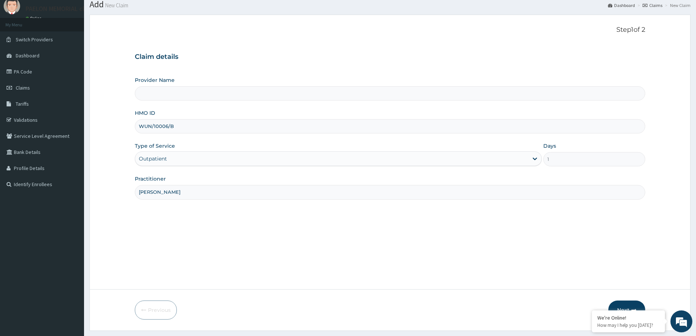
scroll to position [43, 0]
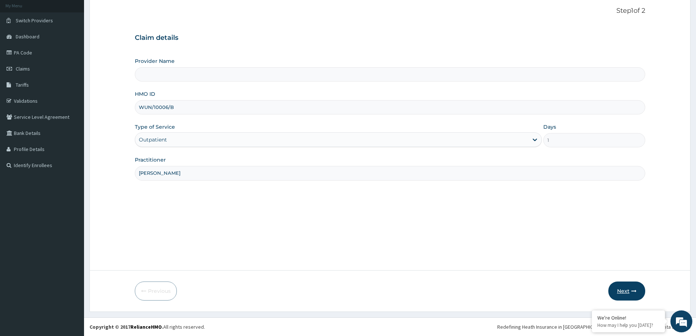
type input "[PERSON_NAME]"
click at [626, 288] on button "Next" at bounding box center [627, 291] width 37 height 19
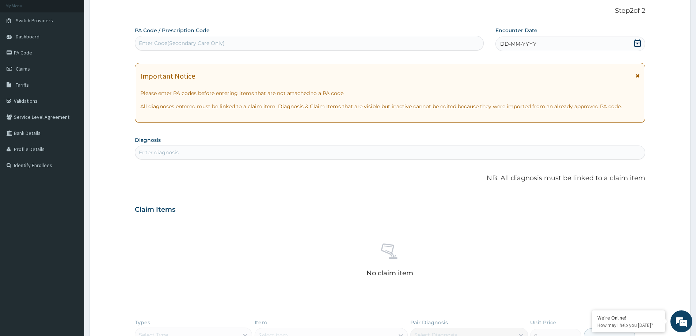
scroll to position [0, 0]
click at [194, 41] on div "Enter Code(Secondary Care Only)" at bounding box center [182, 42] width 86 height 7
paste input "PA/DFE524"
type input "PA/DFE524"
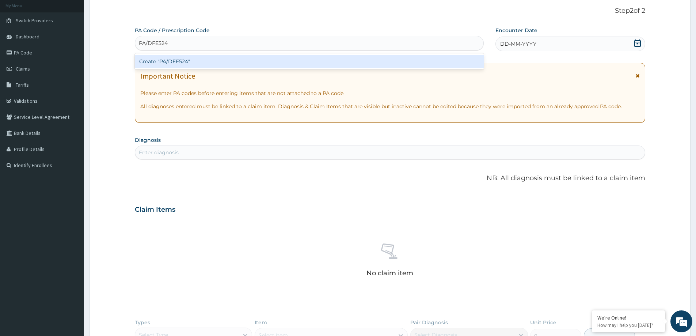
click at [195, 57] on div "Create "PA/DFE524"" at bounding box center [309, 61] width 349 height 13
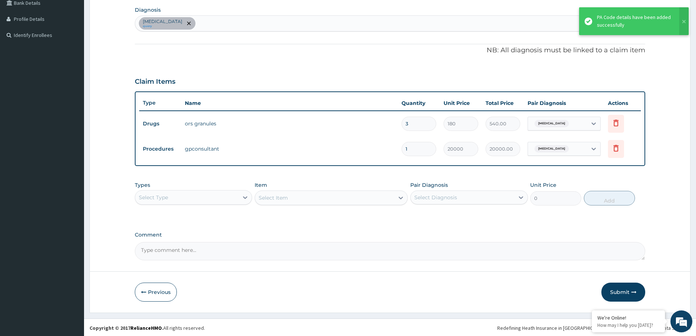
scroll to position [174, 0]
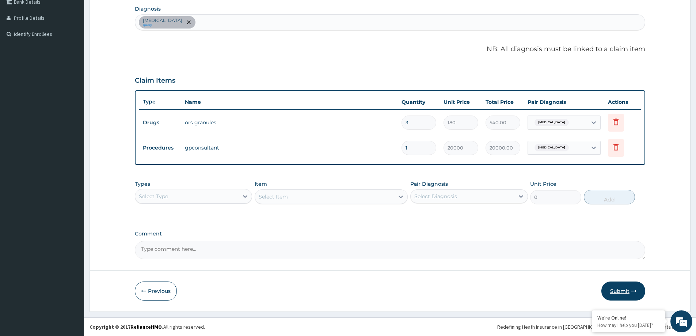
click at [623, 291] on button "Submit" at bounding box center [624, 291] width 44 height 19
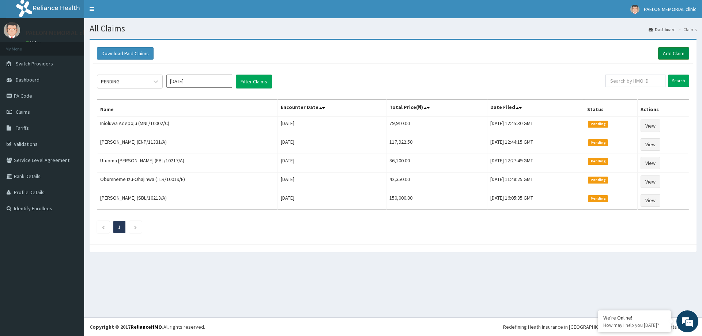
click at [672, 56] on link "Add Claim" at bounding box center [673, 53] width 31 height 12
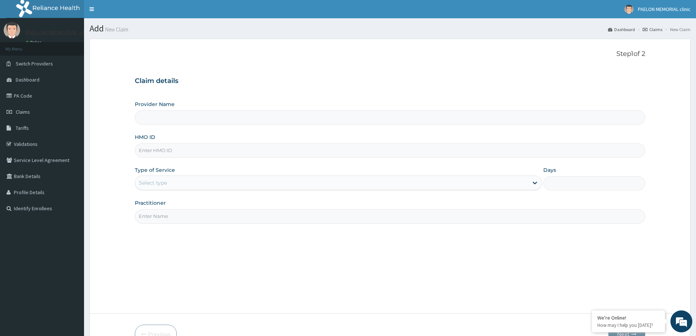
type input "Paelon Memorial Clinic- v/i"
click at [192, 152] on input "HMO ID" at bounding box center [390, 150] width 511 height 14
paste input "TLR/10019/D"
type input "TLR/10019/D"
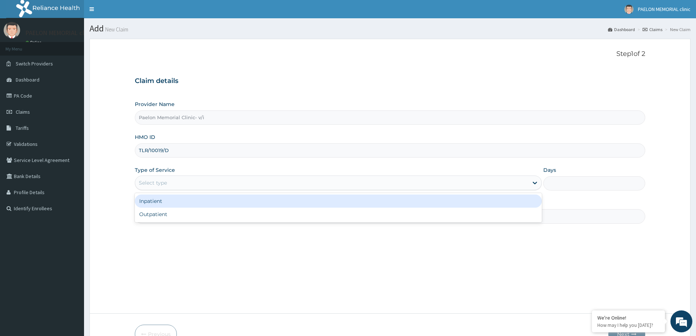
click at [191, 183] on div "Select type" at bounding box center [331, 183] width 393 height 12
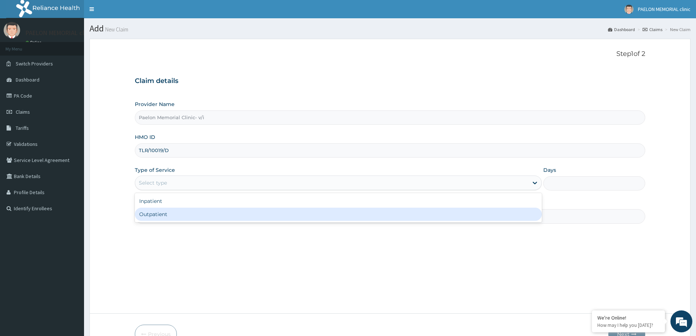
click at [193, 214] on div "Outpatient" at bounding box center [338, 214] width 407 height 13
type input "1"
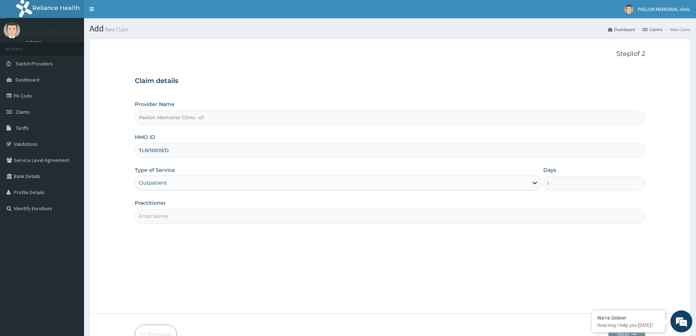
click at [195, 214] on input "Practitioner" at bounding box center [390, 216] width 511 height 14
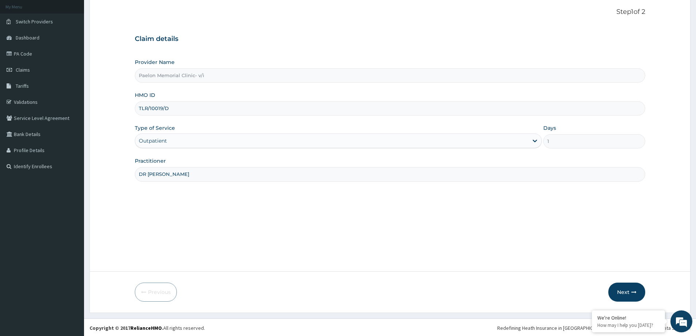
scroll to position [43, 0]
type input "DR [PERSON_NAME]"
click at [619, 292] on button "Next" at bounding box center [627, 291] width 37 height 19
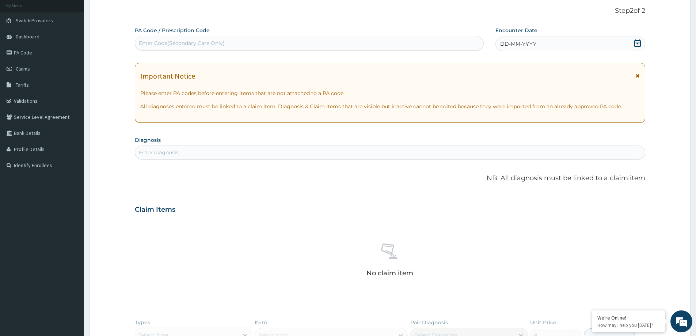
click at [236, 42] on div "Enter Code(Secondary Care Only)" at bounding box center [309, 43] width 348 height 12
paste input "PA/AC5B69"
type input "PA/AC5B69"
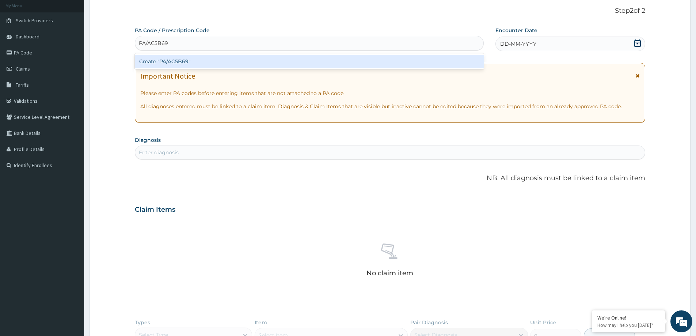
click at [229, 64] on div "Create "PA/AC5B69"" at bounding box center [309, 61] width 349 height 13
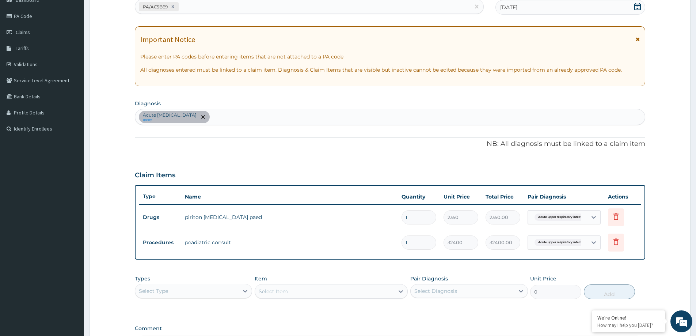
scroll to position [174, 0]
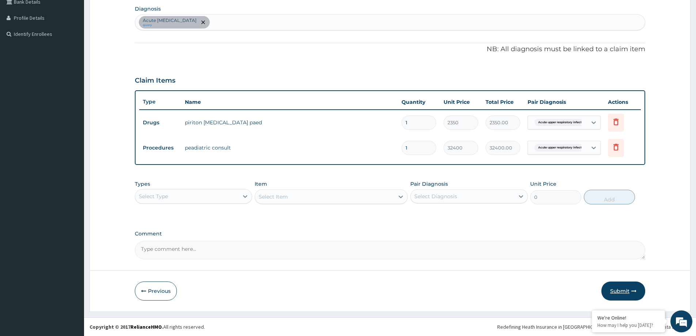
click at [622, 289] on button "Submit" at bounding box center [624, 291] width 44 height 19
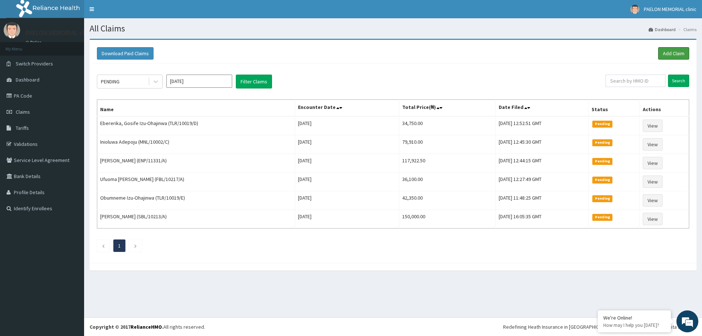
drag, startPoint x: 680, startPoint y: 55, endPoint x: 470, endPoint y: 110, distance: 217.6
click at [680, 55] on link "Add Claim" at bounding box center [673, 53] width 31 height 12
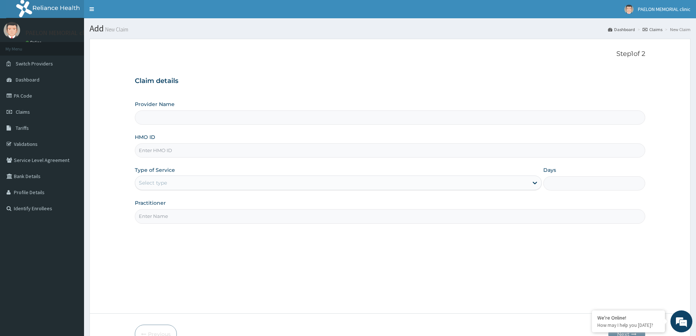
type input "Paelon Memorial Clinic- v/i"
click at [190, 152] on input "HMO ID" at bounding box center [390, 150] width 511 height 14
paste input "TLR/10019/c"
type input "TLR/10019/c"
click at [171, 181] on div "Select type" at bounding box center [331, 183] width 393 height 12
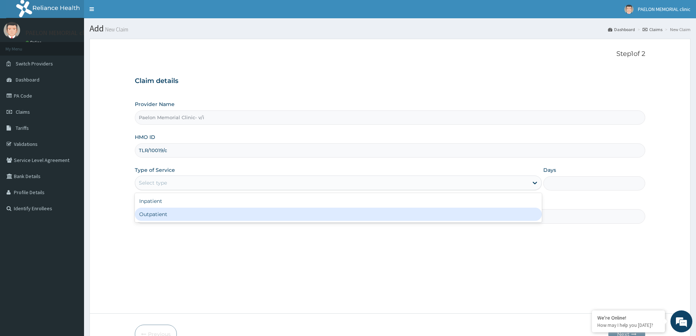
click at [169, 219] on div "Outpatient" at bounding box center [338, 214] width 407 height 13
type input "1"
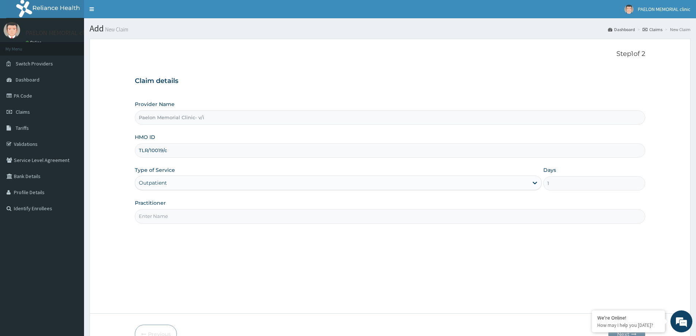
click at [177, 216] on input "Practitioner" at bounding box center [390, 216] width 511 height 14
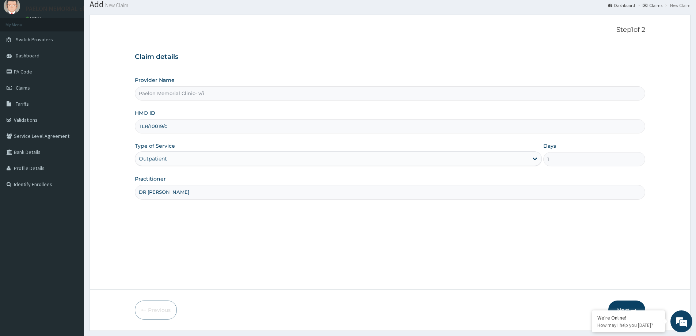
scroll to position [43, 0]
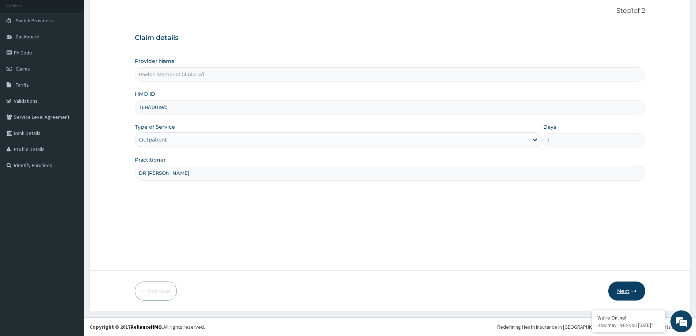
type input "DR [PERSON_NAME]"
click at [632, 292] on icon "button" at bounding box center [634, 290] width 5 height 5
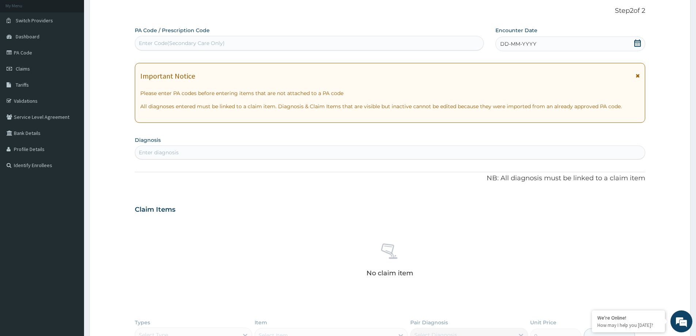
click at [241, 42] on div "Enter Code(Secondary Care Only)" at bounding box center [309, 43] width 348 height 12
paste input "PA/C83B40"
type input "PA/C83B40"
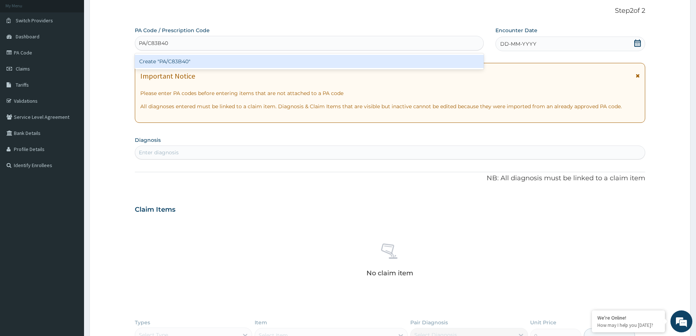
click at [234, 63] on div "Create "PA/C83B40"" at bounding box center [309, 61] width 349 height 13
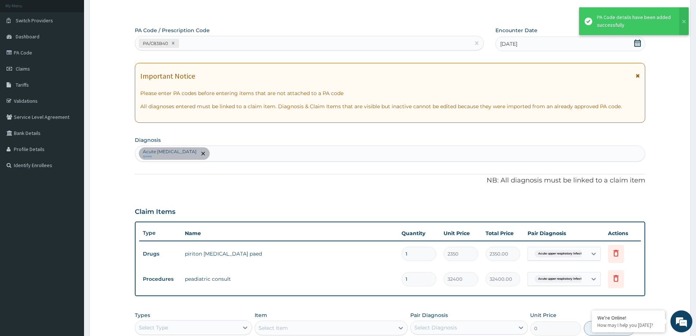
scroll to position [116, 0]
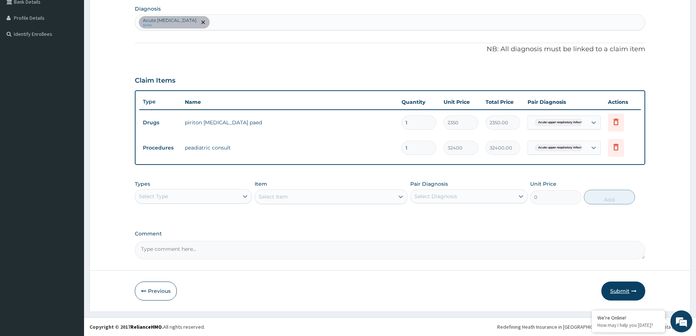
click at [626, 292] on button "Submit" at bounding box center [624, 291] width 44 height 19
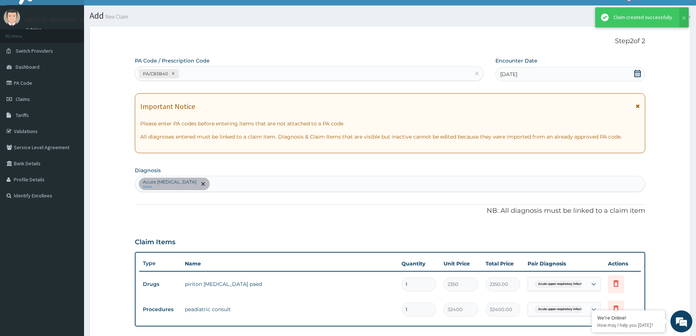
scroll to position [174, 0]
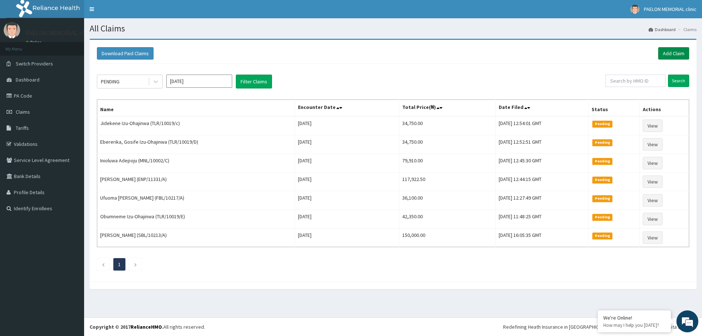
click at [675, 50] on link "Add Claim" at bounding box center [673, 53] width 31 height 12
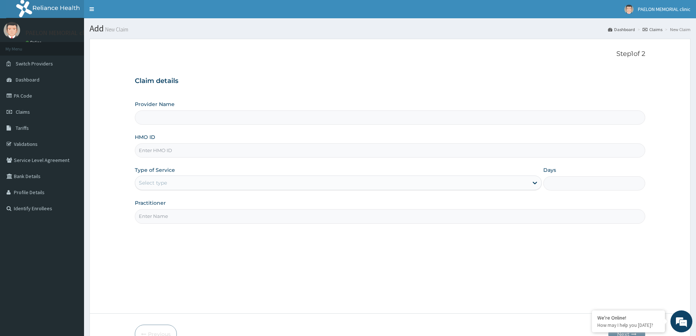
type input "Paelon Memorial Clinic- v/i"
click at [223, 149] on input "HMO ID" at bounding box center [390, 150] width 511 height 14
paste input "SEP/10025/A"
type input "SEP/10025/A"
click at [207, 185] on div "Select type" at bounding box center [331, 183] width 393 height 12
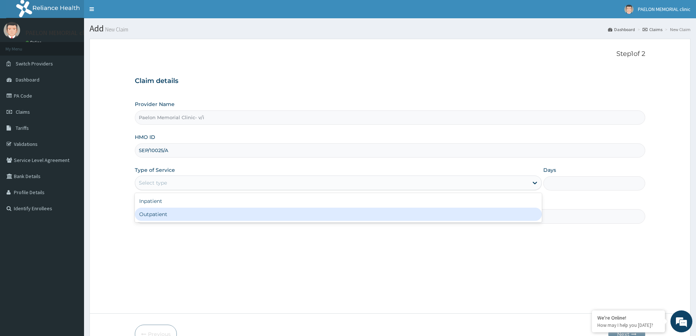
click at [197, 215] on div "Outpatient" at bounding box center [338, 214] width 407 height 13
type input "1"
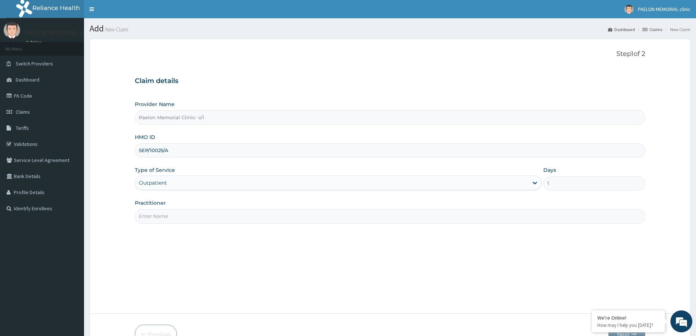
click at [205, 214] on input "Practitioner" at bounding box center [390, 216] width 511 height 14
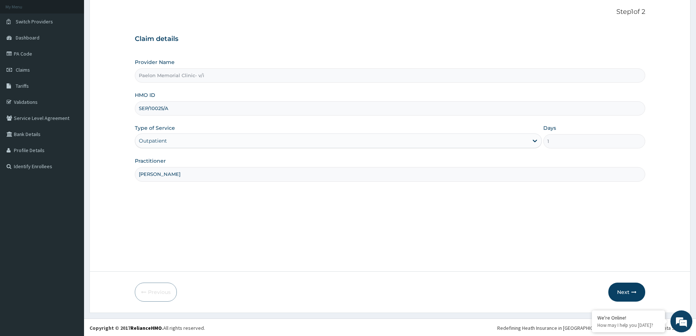
scroll to position [43, 0]
type input "DR CHUKA"
click at [625, 293] on button "Next" at bounding box center [627, 291] width 37 height 19
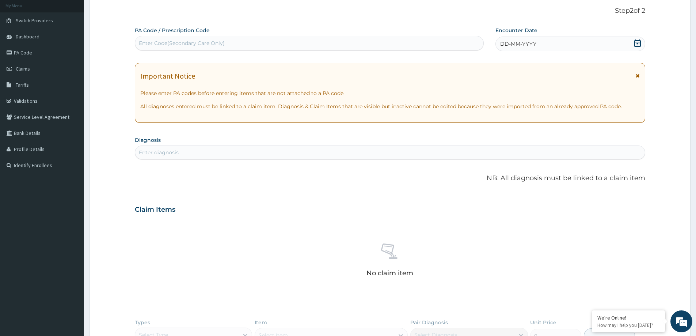
click at [196, 43] on div "Enter Code(Secondary Care Only)" at bounding box center [182, 42] width 86 height 7
paste input "PA/C7532C"
type input "PA/C7532C"
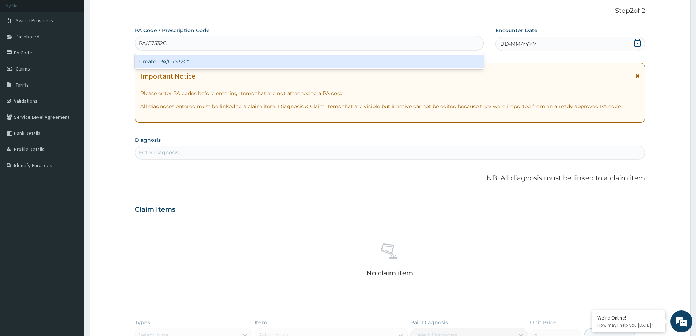
click at [199, 62] on div "Create "PA/C7532C"" at bounding box center [309, 61] width 349 height 13
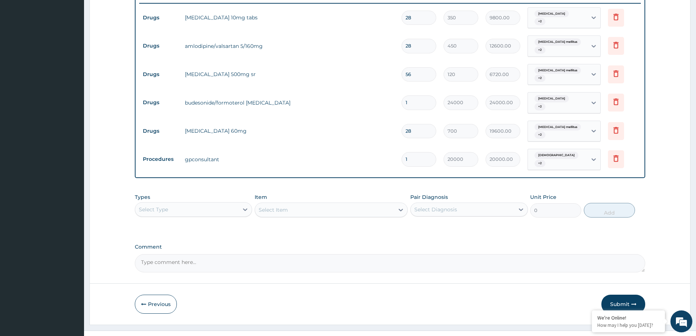
scroll to position [291, 0]
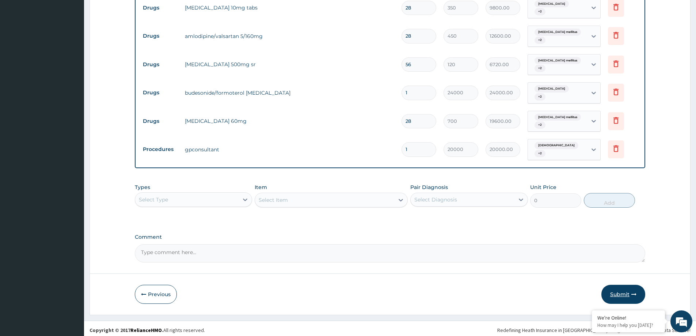
click at [619, 288] on button "Submit" at bounding box center [624, 294] width 44 height 19
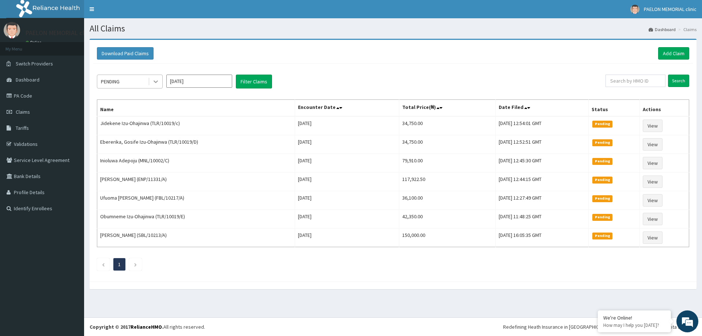
click at [152, 80] on icon at bounding box center [155, 81] width 7 height 7
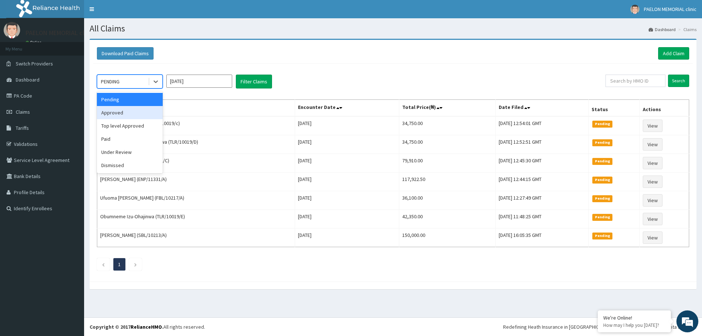
click at [136, 113] on div "Approved" at bounding box center [130, 112] width 66 height 13
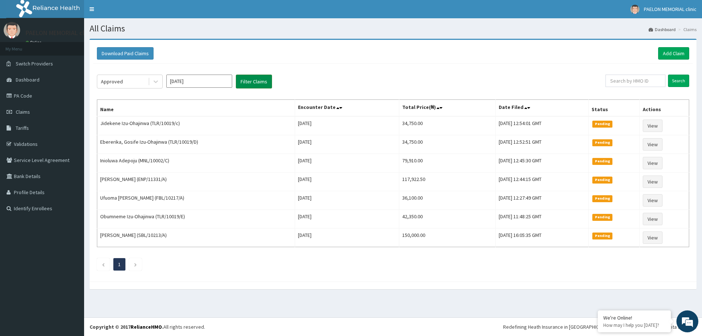
click at [262, 84] on button "Filter Claims" at bounding box center [254, 82] width 36 height 14
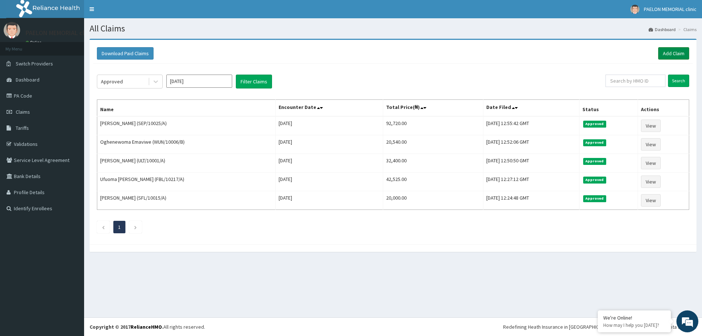
click at [671, 55] on link "Add Claim" at bounding box center [673, 53] width 31 height 12
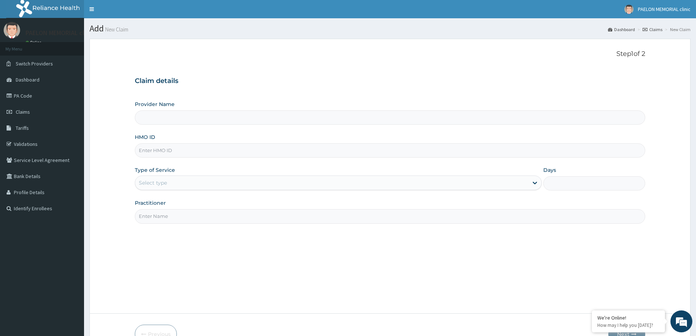
type input "Paelon Memorial Clinic- v/i"
click at [165, 150] on input "HMO ID" at bounding box center [390, 150] width 511 height 14
paste input "GXZ/10002/A"
type input "GXZ/10002/A"
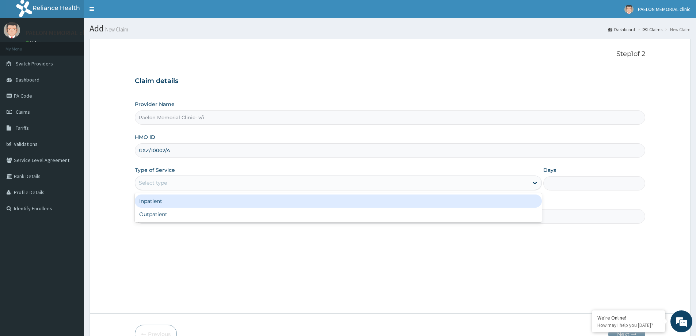
click at [179, 181] on div "Select type" at bounding box center [331, 183] width 393 height 12
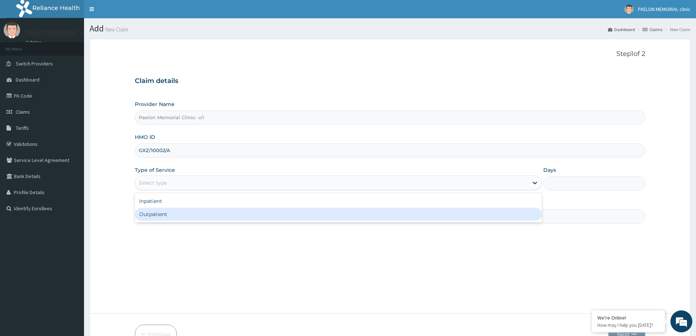
click at [179, 219] on div "Outpatient" at bounding box center [338, 214] width 407 height 13
type input "1"
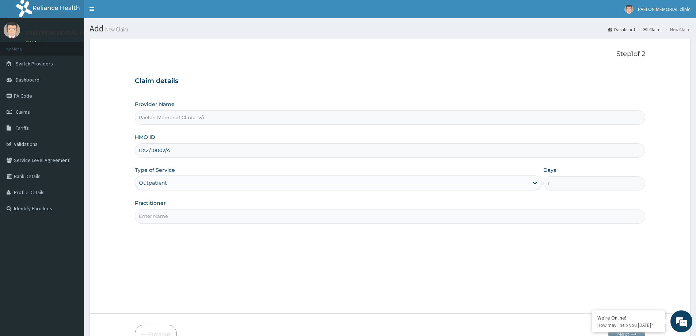
click at [203, 219] on input "Practitioner" at bounding box center [390, 216] width 511 height 14
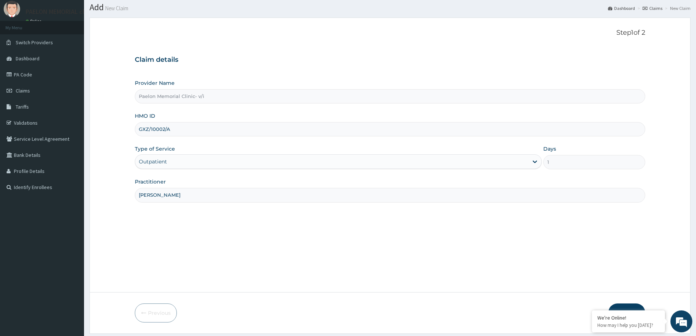
scroll to position [43, 0]
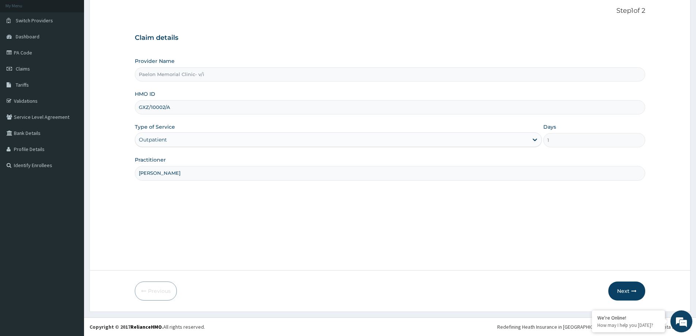
type input "[PERSON_NAME]"
click at [673, 268] on form "Step 1 of 2 Claim details Provider Name [GEOGRAPHIC_DATA]- v/i HMO ID GXZ/10002…" at bounding box center [390, 154] width 601 height 316
click at [625, 291] on button "Next" at bounding box center [627, 291] width 37 height 19
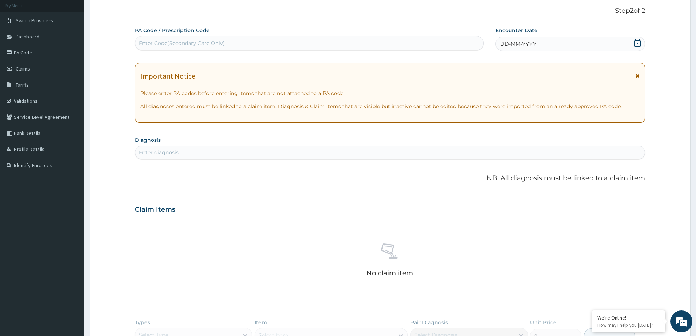
click at [258, 43] on div "Enter Code(Secondary Care Only)" at bounding box center [309, 43] width 348 height 12
paste input "PA/38676E"
type input "PA/38676E"
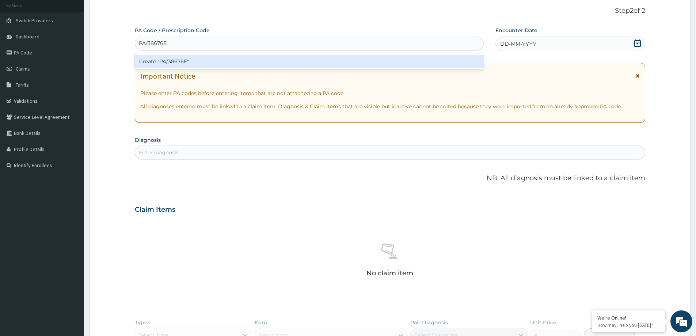
click at [248, 63] on div "Create "PA/38676E"" at bounding box center [309, 61] width 349 height 13
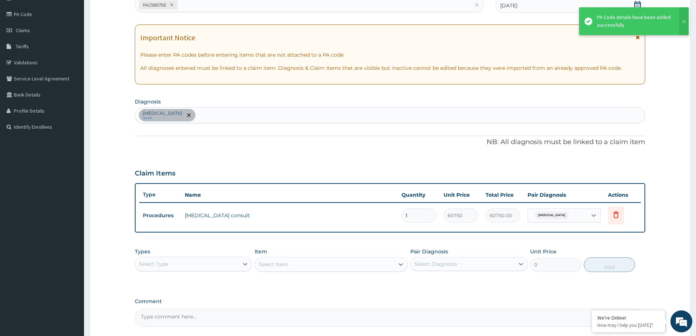
scroll to position [149, 0]
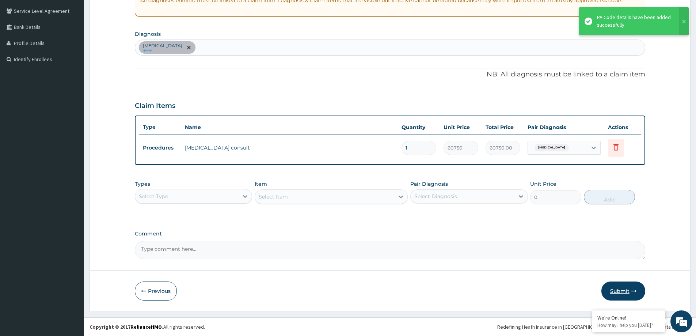
click at [618, 287] on button "Submit" at bounding box center [624, 291] width 44 height 19
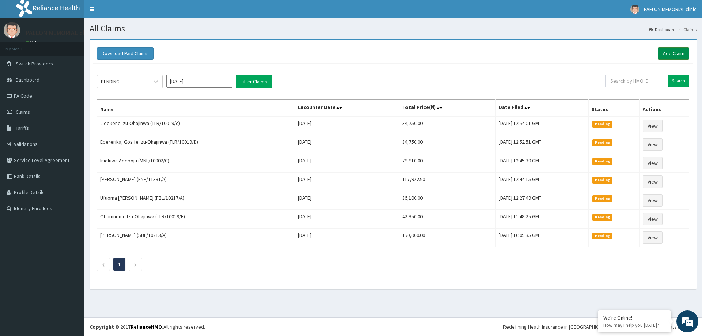
click at [673, 58] on link "Add Claim" at bounding box center [673, 53] width 31 height 12
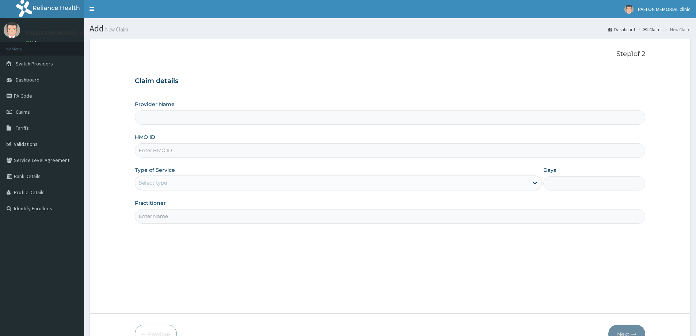
click at [196, 149] on input "HMO ID" at bounding box center [390, 150] width 511 height 14
paste input "TLR/10011/A"
type input "TLR/10011/A"
click at [180, 183] on div "Select type" at bounding box center [331, 183] width 393 height 12
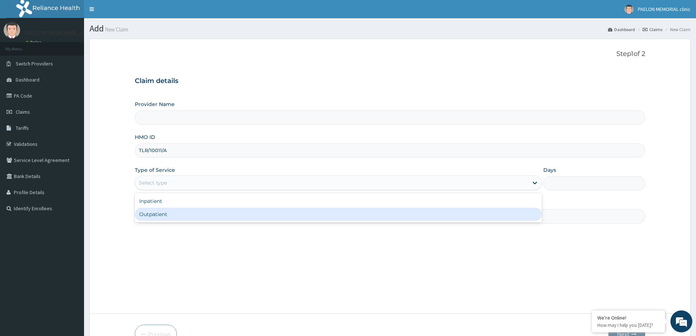
click at [180, 218] on div "Outpatient" at bounding box center [338, 214] width 407 height 13
type input "1"
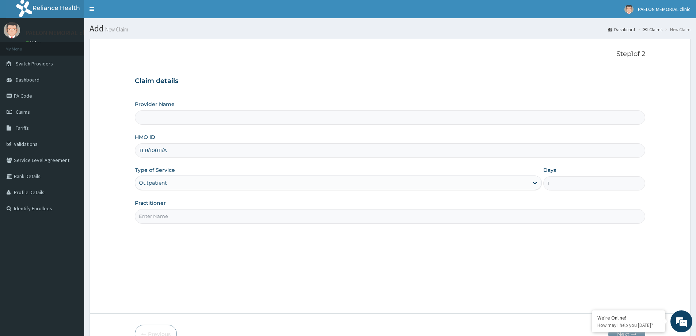
type input "Paelon Memorial Clinic- v/i"
click at [185, 218] on input "Practitioner" at bounding box center [390, 216] width 511 height 14
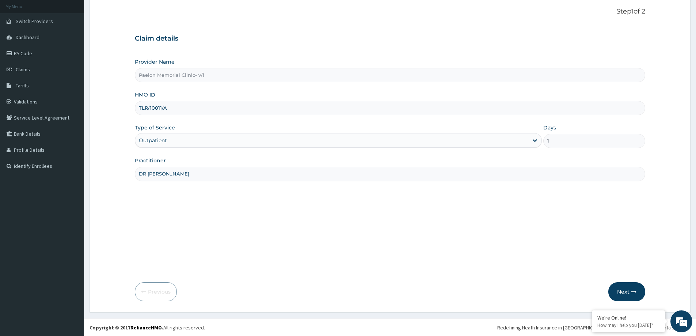
scroll to position [43, 0]
type input "DR [PERSON_NAME]"
click at [627, 287] on button "Next" at bounding box center [627, 291] width 37 height 19
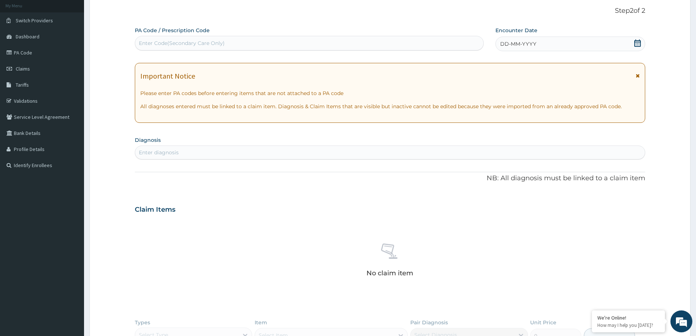
scroll to position [0, 0]
click at [209, 44] on div "Enter Code(Secondary Care Only)" at bounding box center [182, 42] width 86 height 7
paste input "PA/87A290"
type input "PA/87A290"
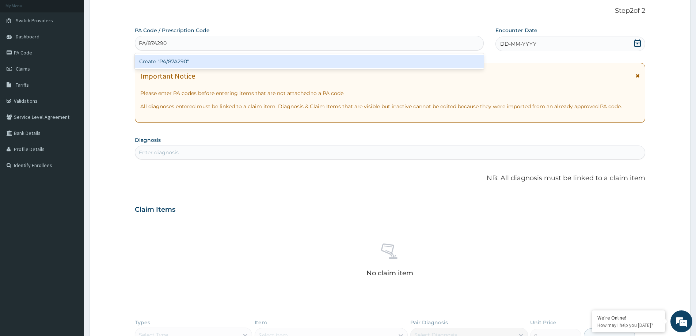
click at [205, 65] on div "Create "PA/87A290"" at bounding box center [309, 61] width 349 height 13
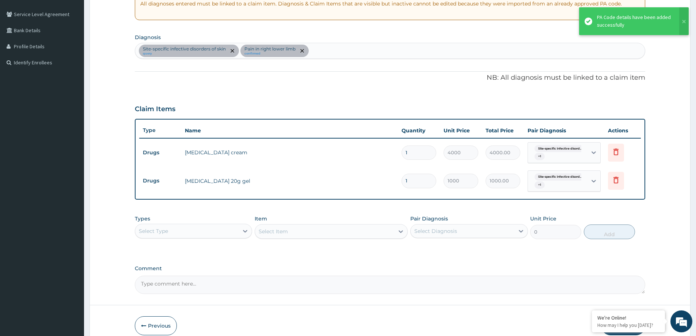
scroll to position [181, 0]
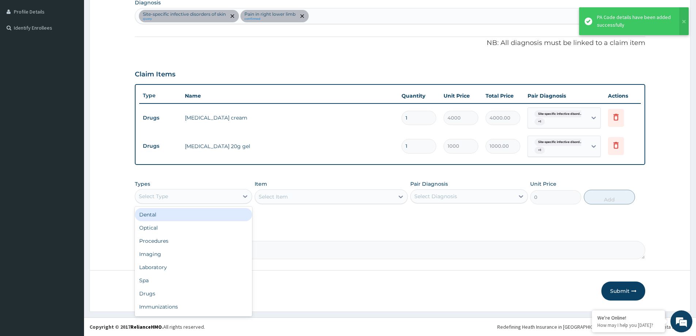
click at [239, 197] on div "Select Type" at bounding box center [186, 196] width 103 height 12
type input "P"
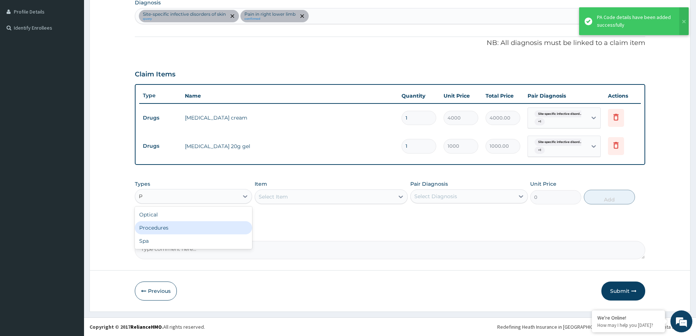
click at [222, 225] on div "Procedures" at bounding box center [193, 227] width 117 height 13
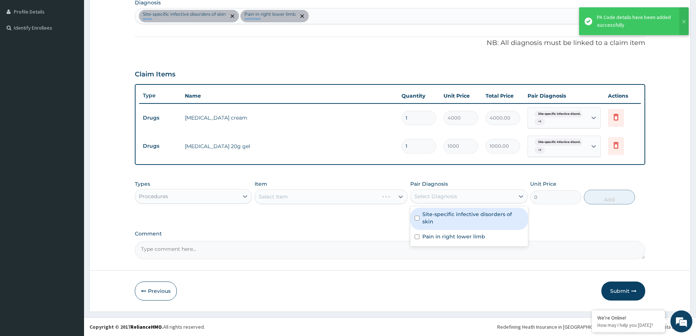
click at [484, 192] on div "Select Diagnosis" at bounding box center [462, 196] width 103 height 12
drag, startPoint x: 465, startPoint y: 212, endPoint x: 457, endPoint y: 224, distance: 14.9
click at [464, 213] on label "Site-specific infective disorders of skin" at bounding box center [473, 218] width 101 height 15
checkbox input "true"
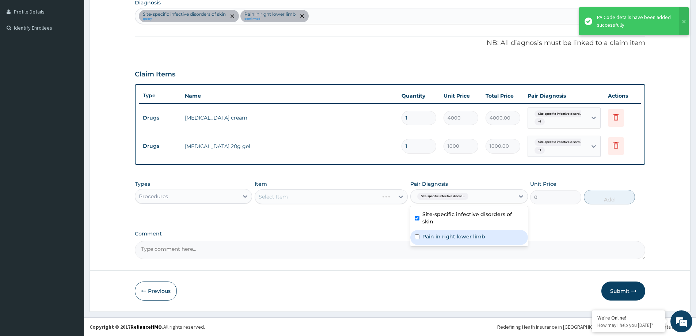
click at [456, 230] on div "Pain in right lower limb" at bounding box center [469, 237] width 117 height 15
checkbox input "true"
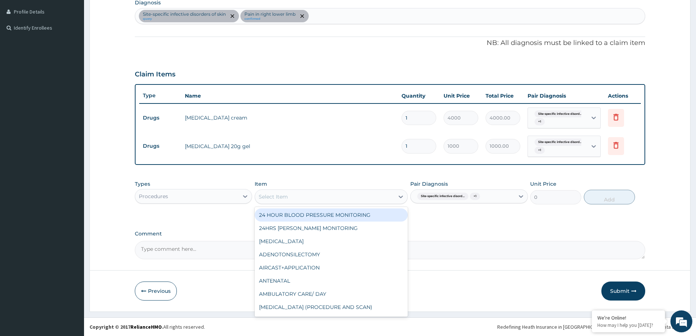
click at [369, 195] on div "Select Item" at bounding box center [324, 197] width 139 height 12
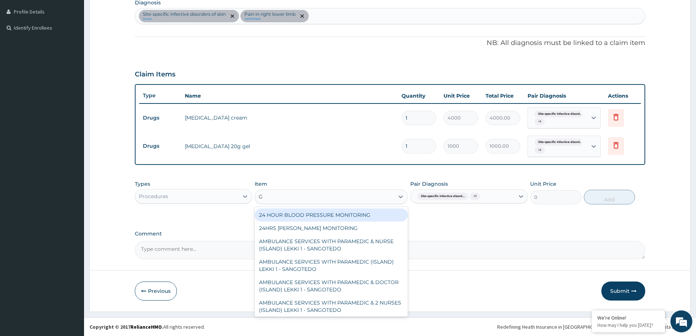
type input "GP"
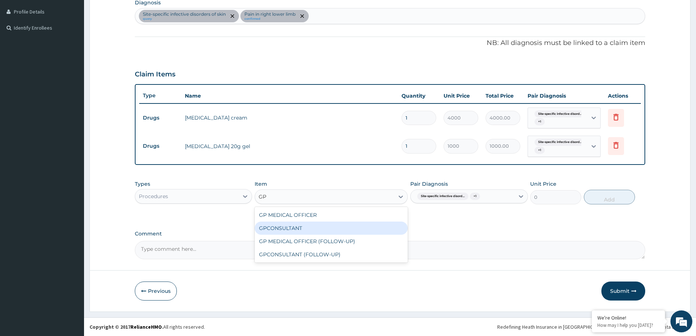
click at [328, 226] on div "GPCONSULTANT" at bounding box center [331, 228] width 153 height 13
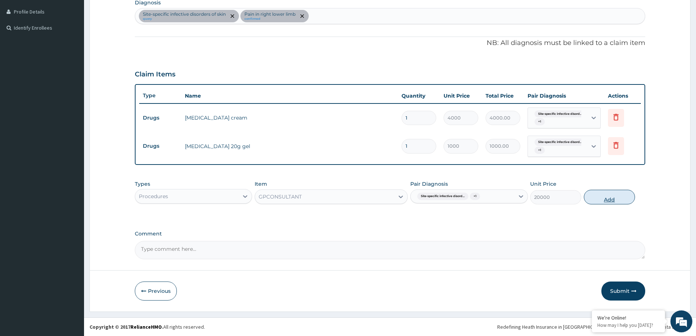
click at [605, 200] on button "Add" at bounding box center [609, 197] width 51 height 15
type input "0"
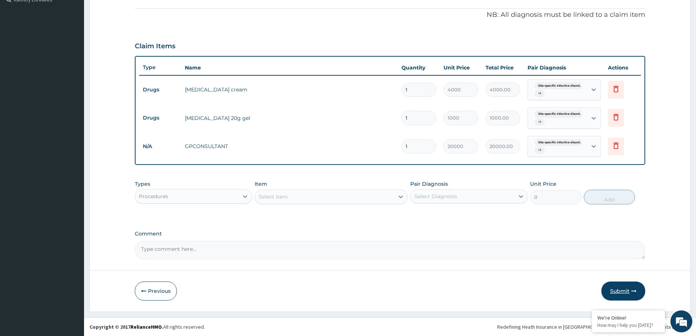
click at [624, 294] on button "Submit" at bounding box center [624, 291] width 44 height 19
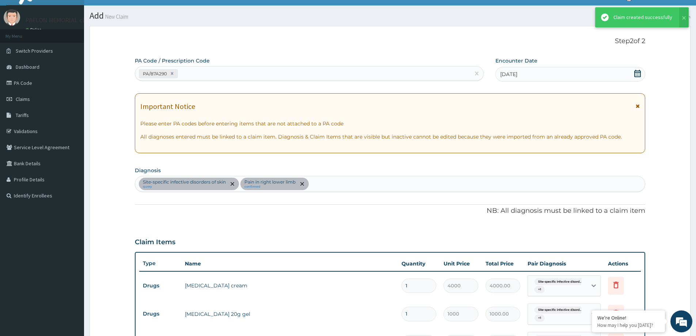
scroll to position [209, 0]
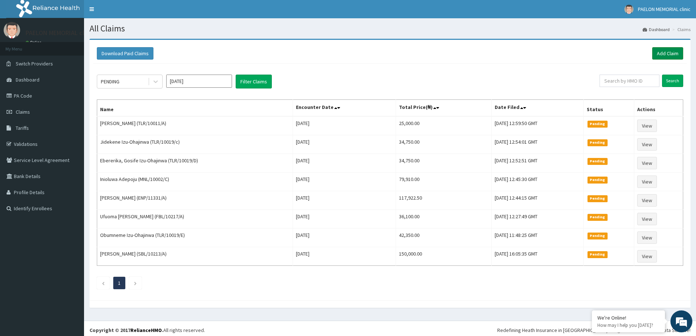
click at [668, 53] on link "Add Claim" at bounding box center [668, 53] width 31 height 12
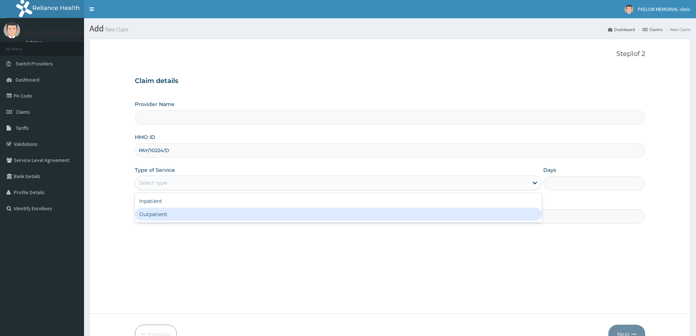
click at [193, 219] on div "Outpatient" at bounding box center [338, 214] width 407 height 13
type input "1"
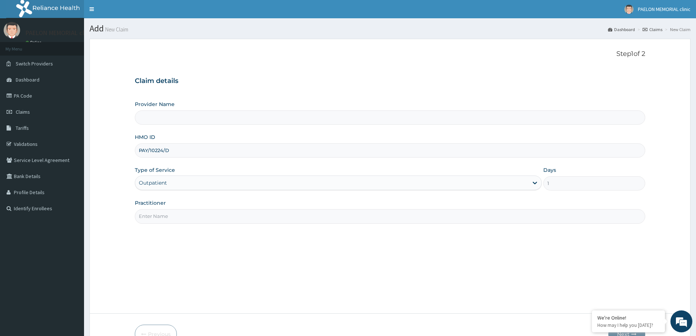
click at [193, 218] on input "Practitioner" at bounding box center [390, 216] width 511 height 14
type input "DR"
type input "Paelon Memorial Clinic- v/i"
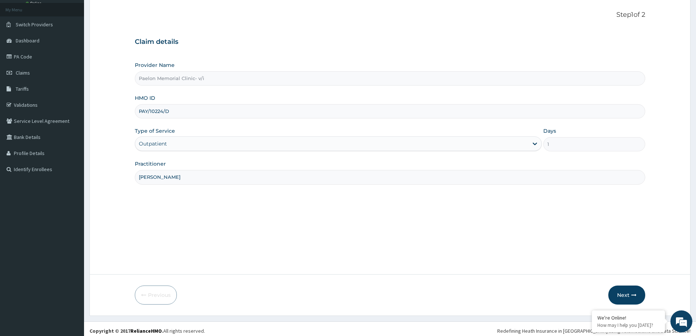
scroll to position [43, 0]
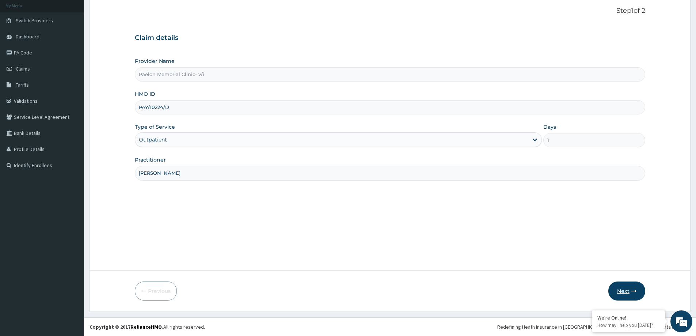
type input "[PERSON_NAME]"
click at [624, 288] on button "Next" at bounding box center [627, 291] width 37 height 19
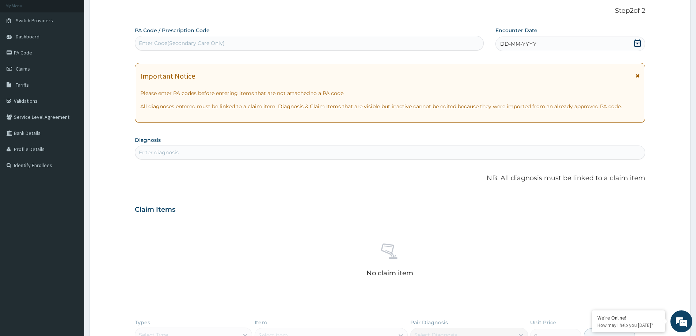
scroll to position [0, 0]
click at [231, 47] on div "Enter Code(Secondary Care Only)" at bounding box center [309, 43] width 348 height 12
paste input "PA/C6D25F"
type input "PA/C6D25F"
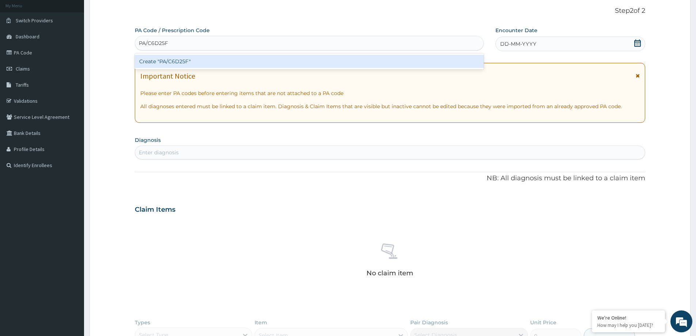
click at [234, 59] on div "Create "PA/C6D25F"" at bounding box center [309, 61] width 349 height 13
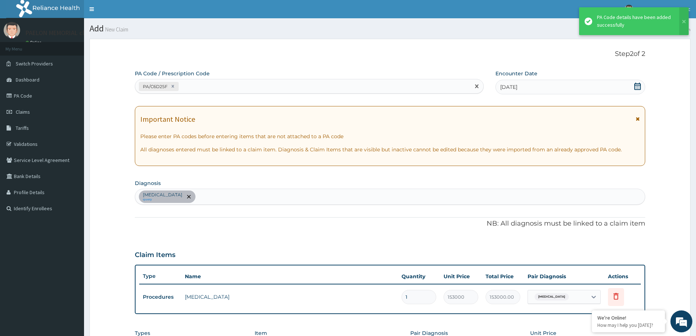
click at [254, 87] on div "PA/C6D25F" at bounding box center [302, 86] width 335 height 12
paste input "PA/9C1A5D"
type input "PA/9C1A5D"
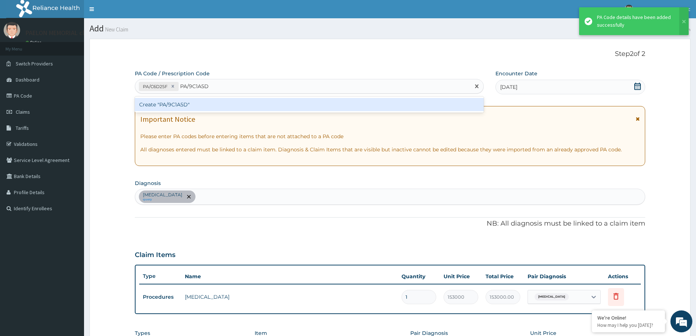
click at [255, 102] on div "Create "PA/9C1A5D"" at bounding box center [309, 104] width 349 height 13
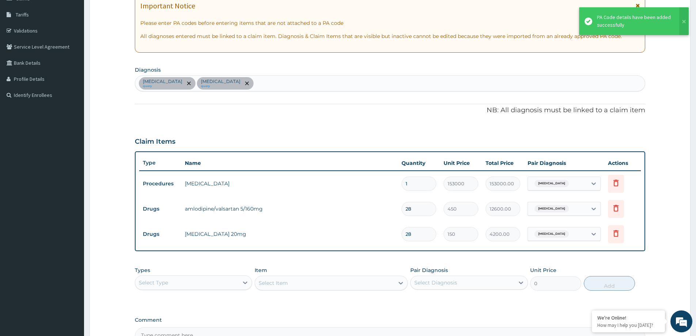
scroll to position [33, 0]
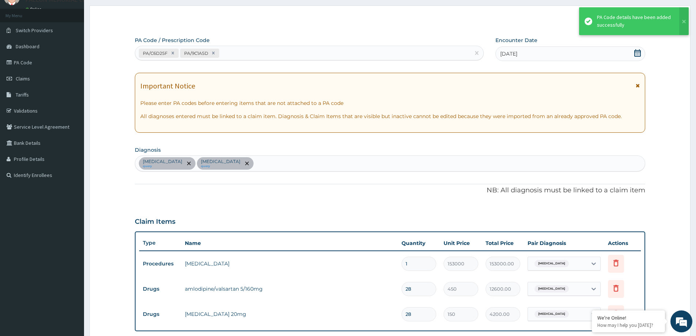
click at [283, 51] on div "PA/C6D25F PA/9C1A5D" at bounding box center [302, 53] width 335 height 12
paste input "PA/9821AF"
type input "PA/9821AF"
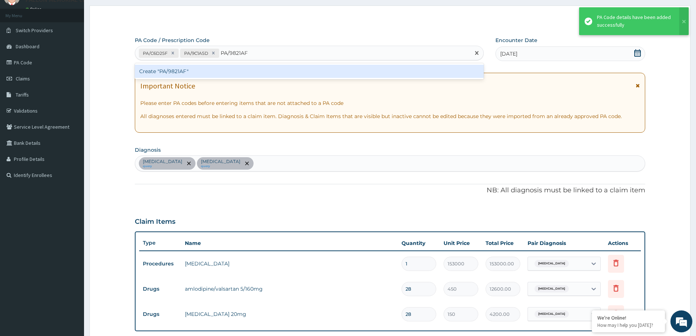
click at [284, 72] on div "Create "PA/9821AF"" at bounding box center [309, 71] width 349 height 13
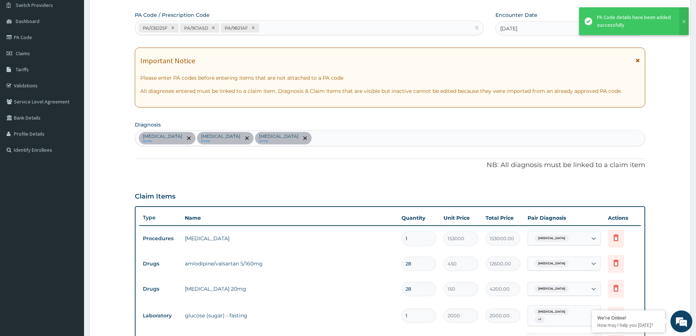
scroll to position [0, 0]
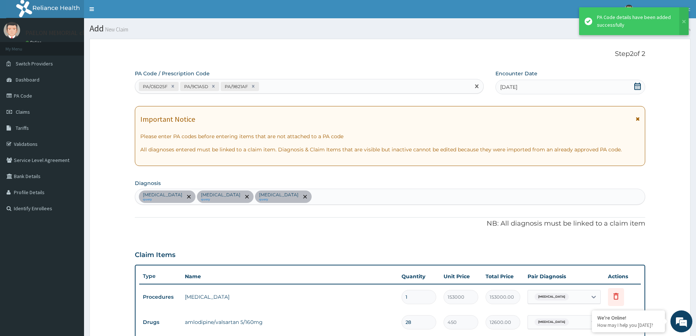
click at [319, 83] on div "PA/C6D25F PA/9C1A5D PA/9821AF" at bounding box center [302, 86] width 335 height 12
paste input "PA/09776B"
type input "PA/09776B"
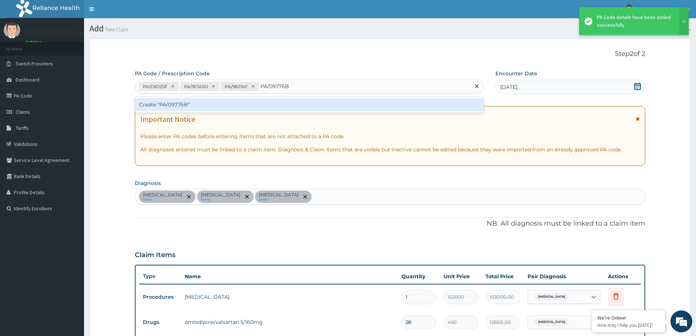
click at [319, 102] on div "Create "PA/09776B"" at bounding box center [309, 104] width 349 height 13
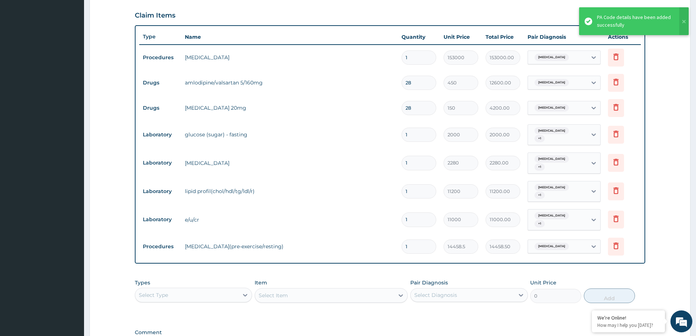
scroll to position [202, 0]
